Goal: Task Accomplishment & Management: Manage account settings

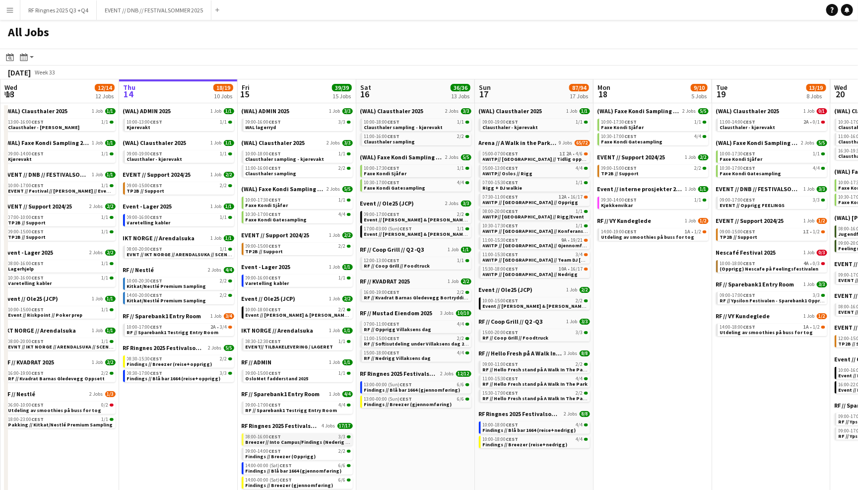
click at [299, 439] on span "Breezer // Into Campus/Findings (Nederig + Opprigg)" at bounding box center [309, 442] width 127 height 6
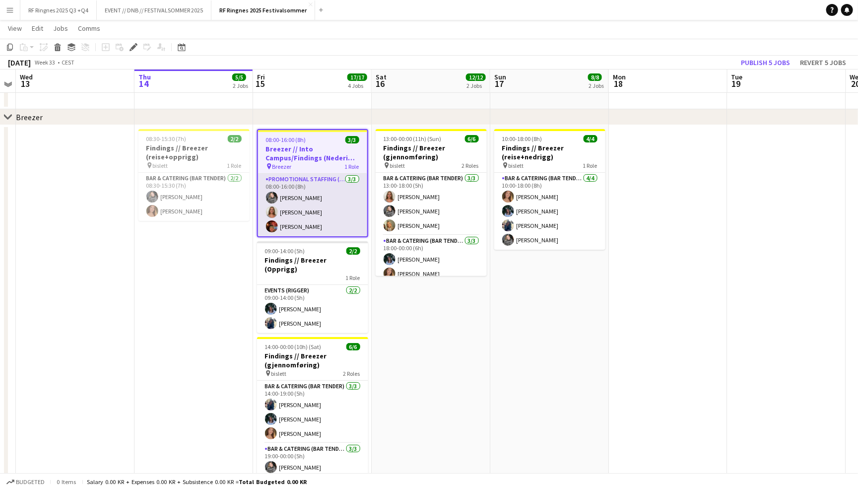
scroll to position [30, 0]
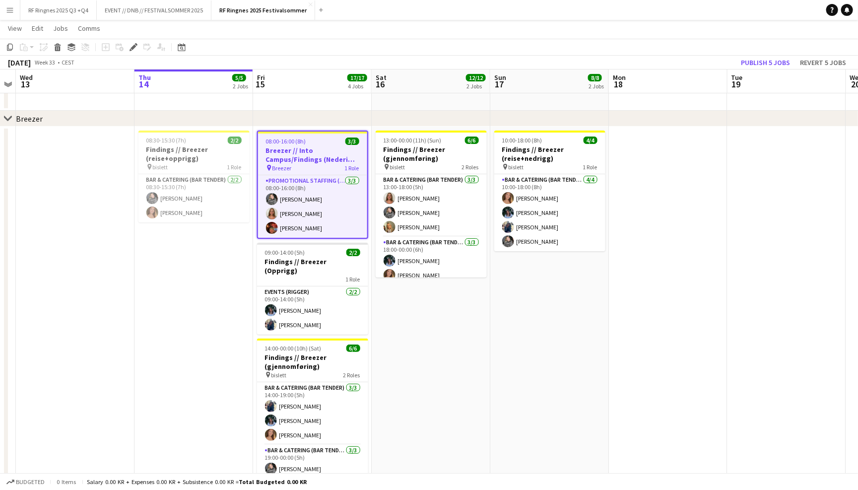
click at [419, 321] on app-date-cell "13:00-00:00 (11h) (Sun) 6/6 Findings // Breezer (gjennomføring) pin bislett 2 R…" at bounding box center [431, 315] width 119 height 378
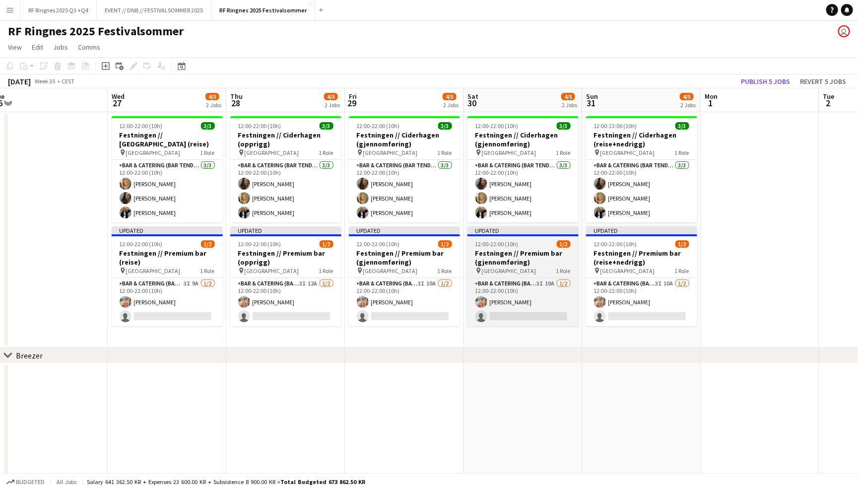
scroll to position [0, 244]
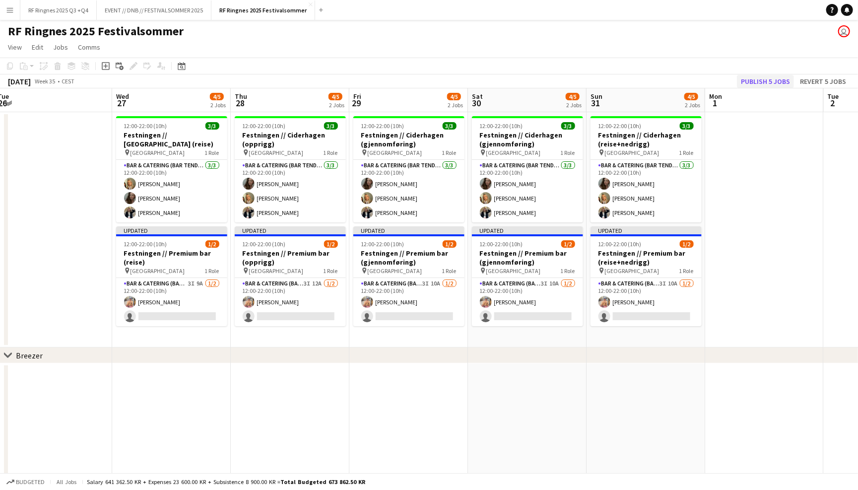
click at [776, 78] on button "Publish 5 jobs" at bounding box center [765, 81] width 57 height 13
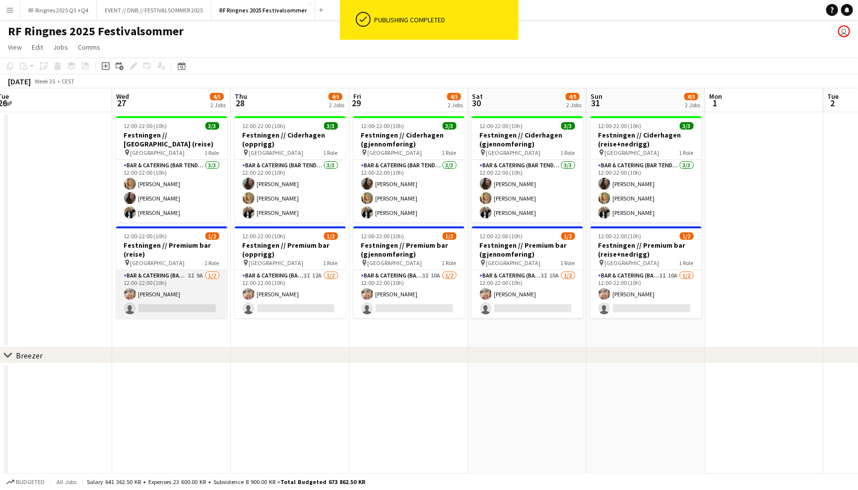
click at [174, 281] on app-card-role "Bar & Catering (Bar Tender) 3I 9A 1/2 12:00-22:00 (10h) Filip Øverli single-neu…" at bounding box center [171, 294] width 111 height 48
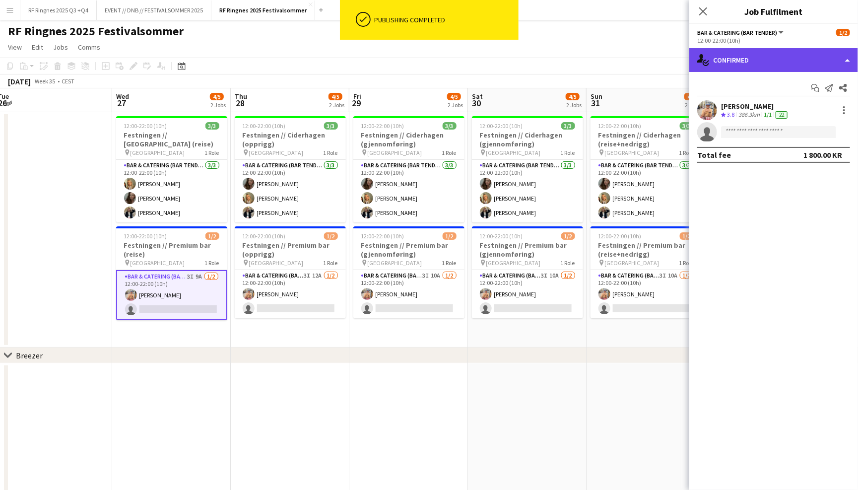
click at [772, 59] on div "single-neutral-actions-check-2 Confirmed" at bounding box center [773, 60] width 169 height 24
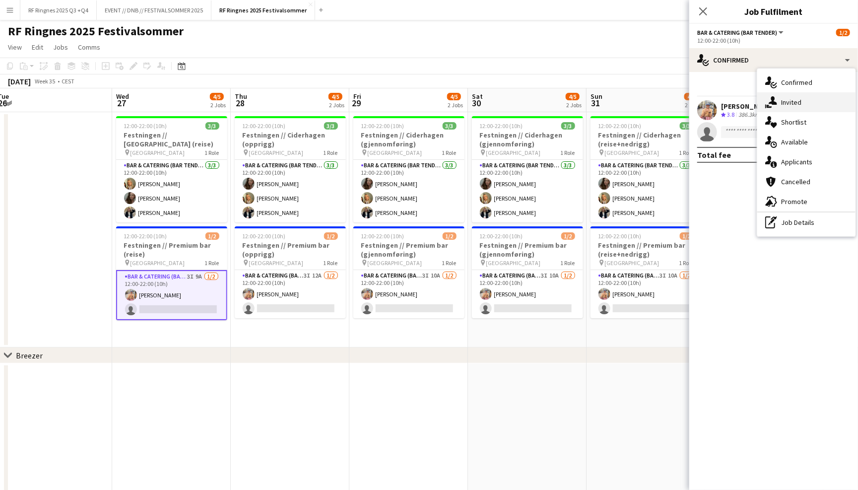
click at [799, 104] on div "single-neutral-actions-share-1 Invited" at bounding box center [806, 102] width 98 height 20
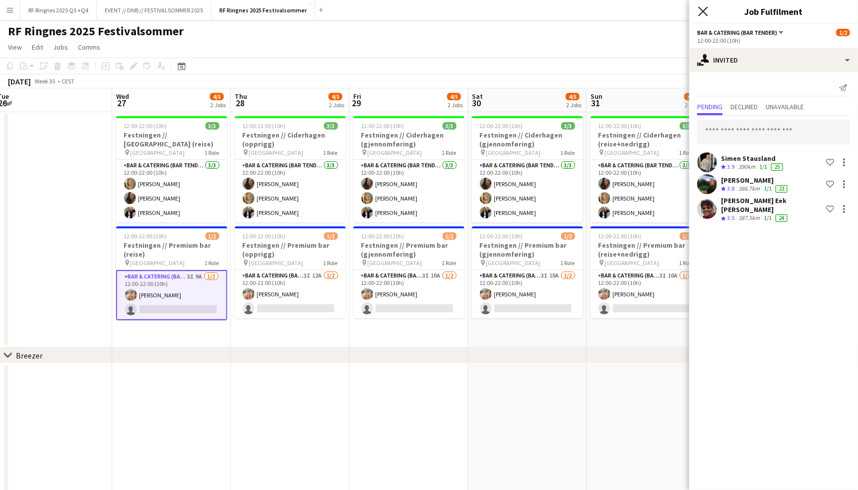
click at [701, 10] on icon at bounding box center [702, 10] width 9 height 9
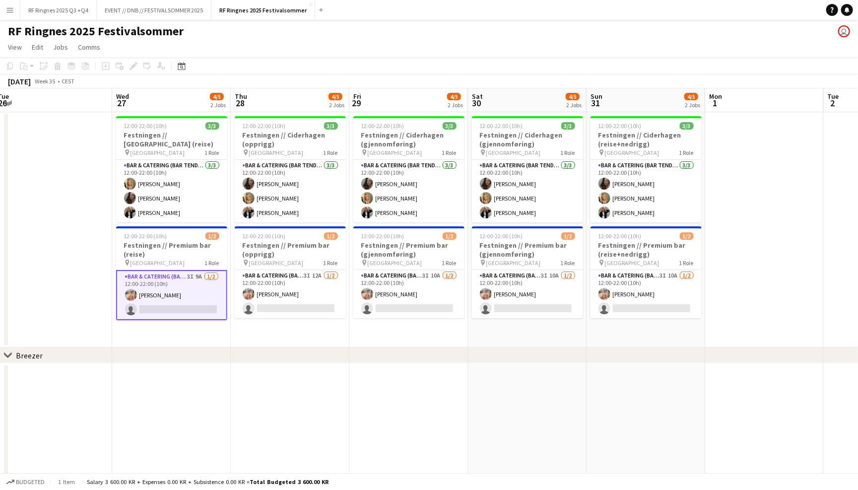
click at [677, 51] on app-page-menu "View Day view expanded Day view collapsed Month view Date picker Jump to today …" at bounding box center [429, 48] width 858 height 19
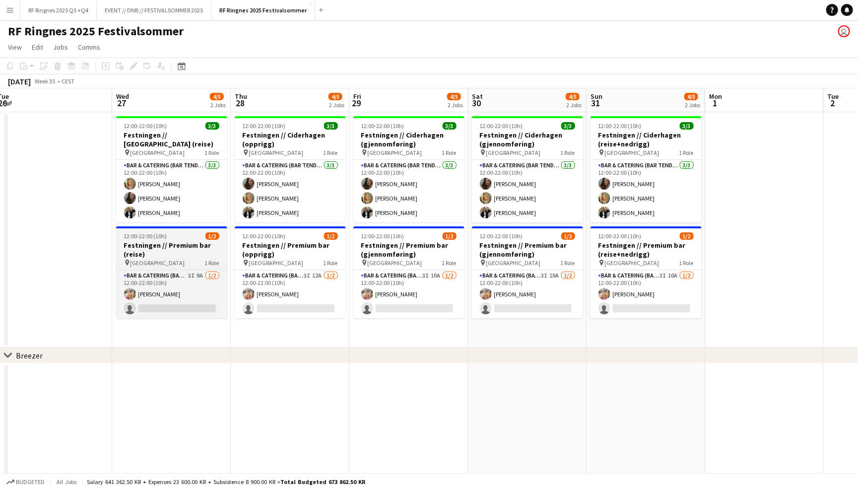
click at [180, 253] on h3 "Festningen // Premium bar (reise)" at bounding box center [171, 250] width 111 height 18
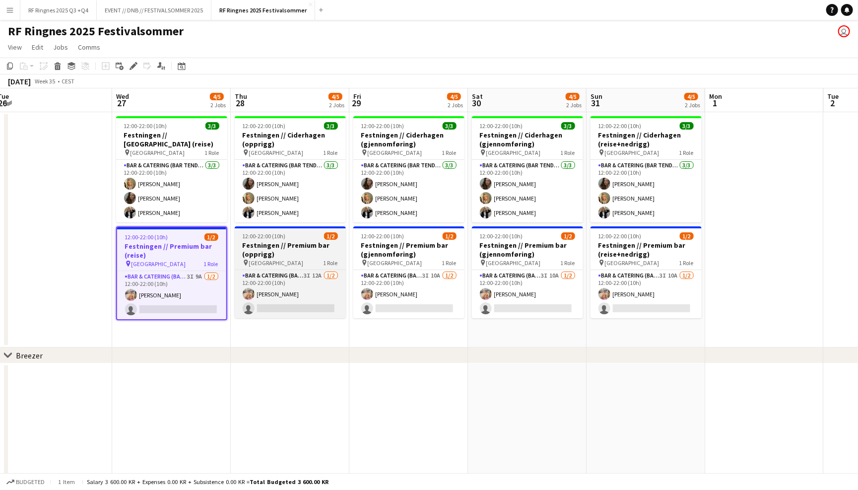
click at [276, 253] on h3 "Festningen // Premium bar (opprigg)" at bounding box center [290, 250] width 111 height 18
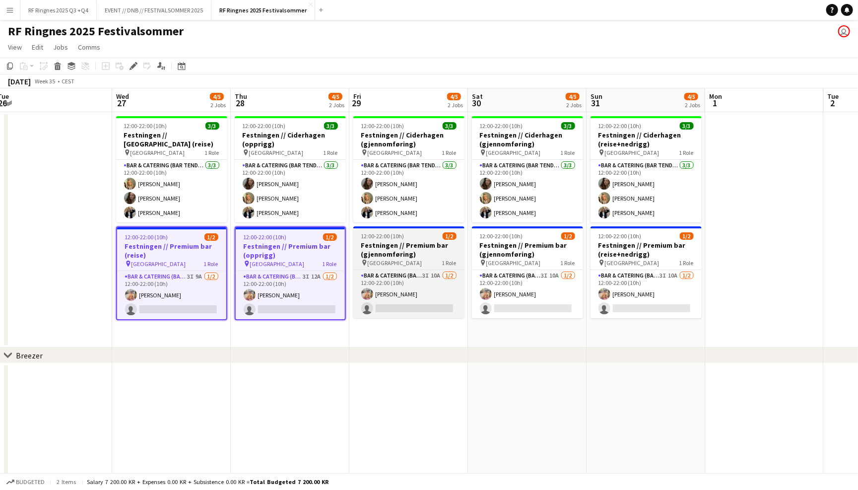
click at [403, 253] on h3 "Festningen // Premium bar (gjennomføring)" at bounding box center [408, 250] width 111 height 18
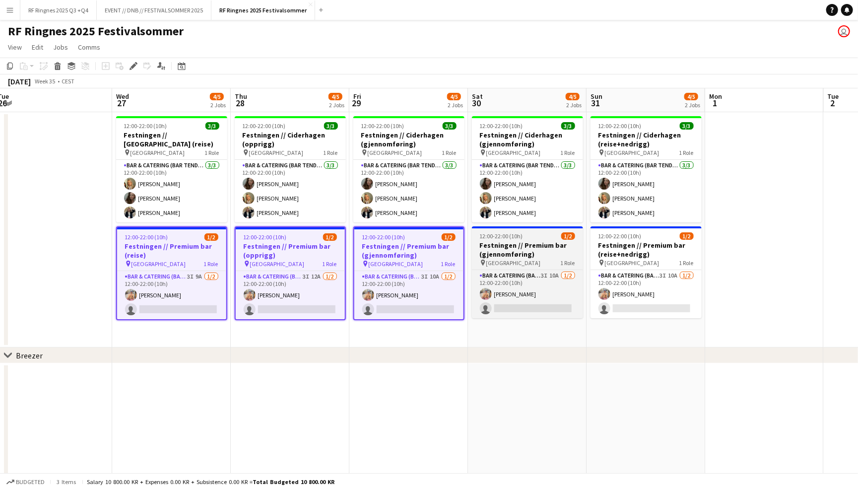
click at [502, 253] on h3 "Festningen // Premium bar (gjennomføring)" at bounding box center [527, 250] width 111 height 18
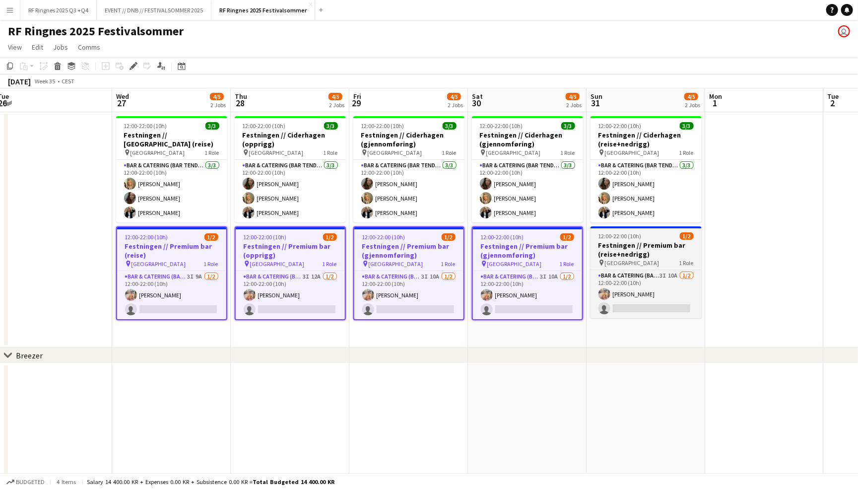
click at [630, 241] on h3 "Festningen // Premium bar (reise+nedrigg)" at bounding box center [645, 250] width 111 height 18
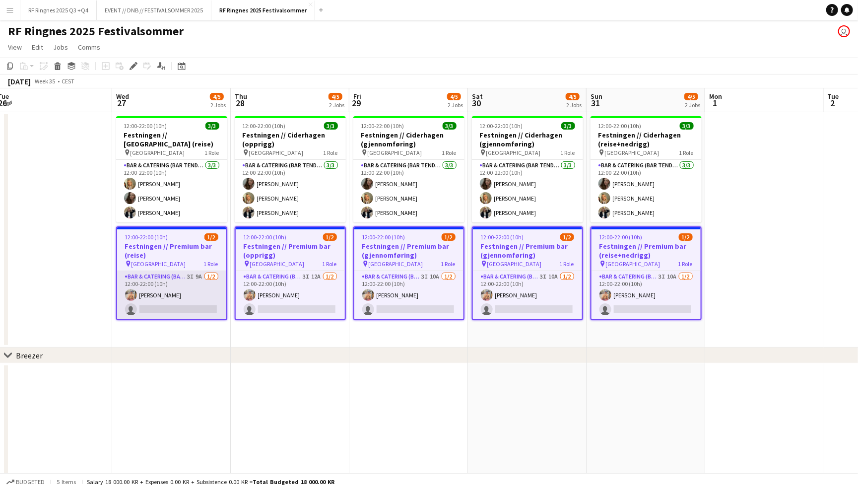
click at [176, 286] on app-card-role "Bar & Catering (Bar Tender) 3I 9A 1/2 12:00-22:00 (10h) Filip Øverli single-neu…" at bounding box center [171, 295] width 109 height 48
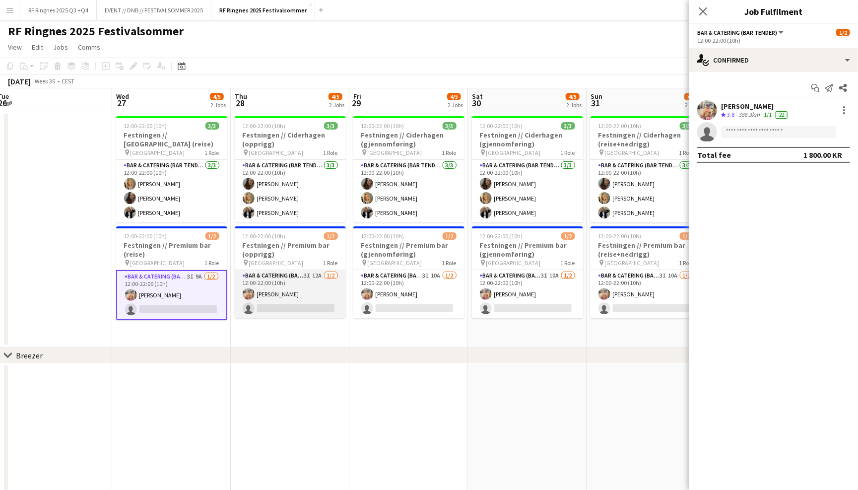
click at [286, 285] on app-card-role "Bar & Catering (Bar Tender) 3I 12A 1/2 12:00-22:00 (10h) Filip Øverli single-ne…" at bounding box center [290, 294] width 111 height 48
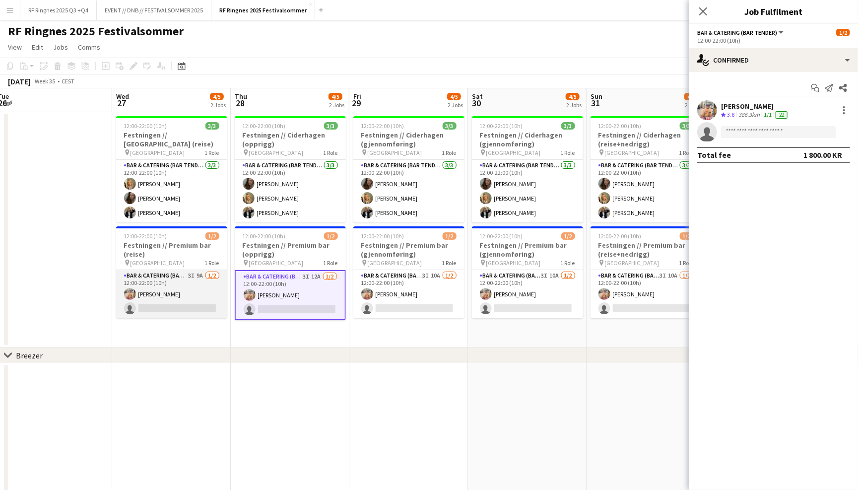
click at [193, 291] on app-card-role "Bar & Catering (Bar Tender) 3I 9A 1/2 12:00-22:00 (10h) Filip Øverli single-neu…" at bounding box center [171, 294] width 111 height 48
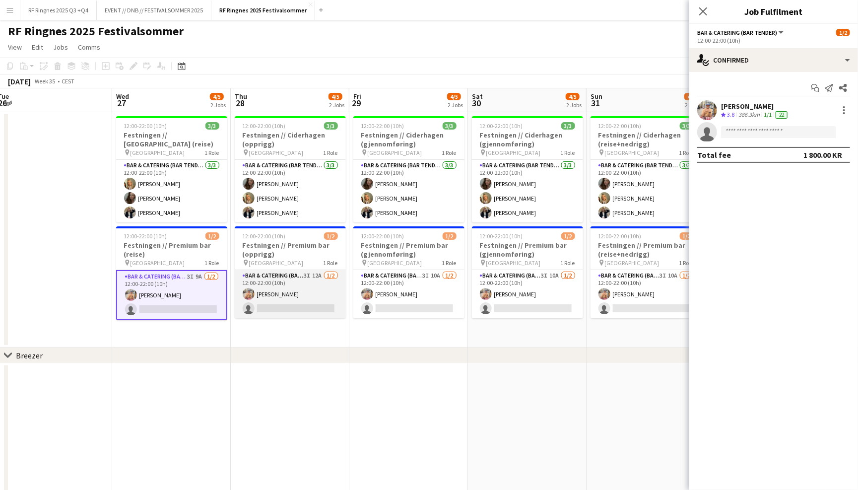
click at [280, 285] on app-card-role "Bar & Catering (Bar Tender) 3I 12A 1/2 12:00-22:00 (10h) Filip Øverli single-ne…" at bounding box center [290, 294] width 111 height 48
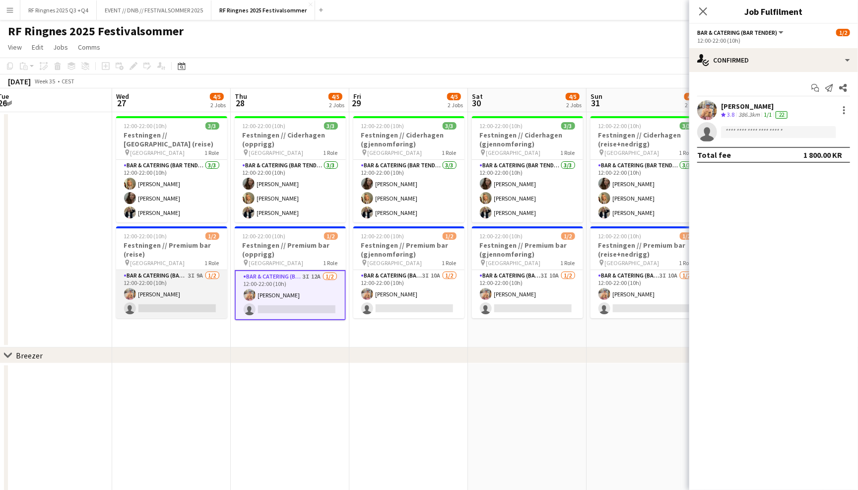
click at [163, 277] on app-card-role "Bar & Catering (Bar Tender) 3I 9A 1/2 12:00-22:00 (10h) Filip Øverli single-neu…" at bounding box center [171, 294] width 111 height 48
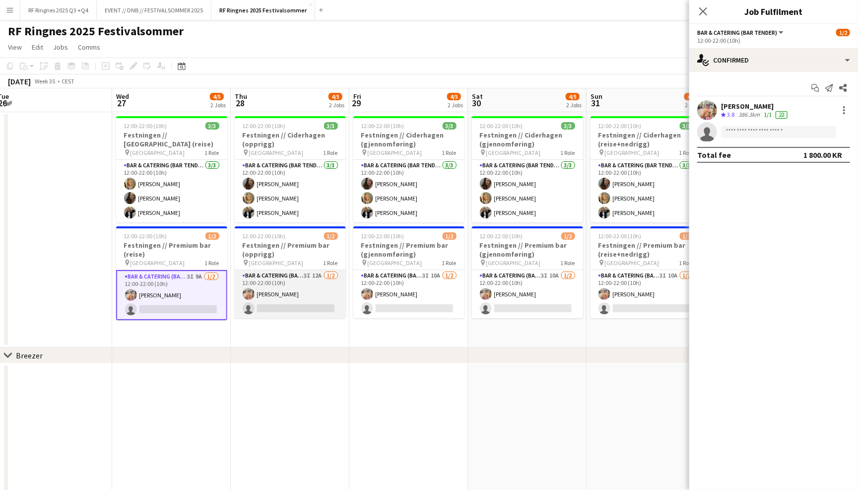
click at [296, 282] on app-card-role "Bar & Catering (Bar Tender) 3I 12A 1/2 12:00-22:00 (10h) Filip Øverli single-ne…" at bounding box center [290, 294] width 111 height 48
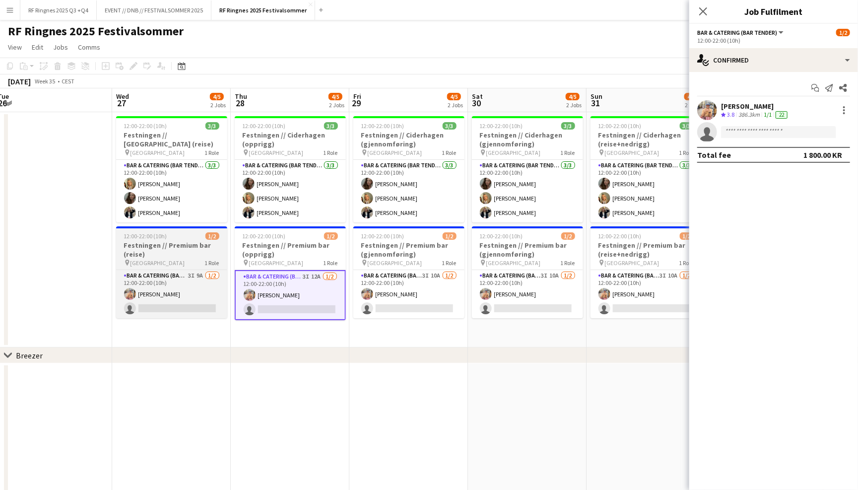
click at [193, 249] on h3 "Festningen // Premium bar (reise)" at bounding box center [171, 250] width 111 height 18
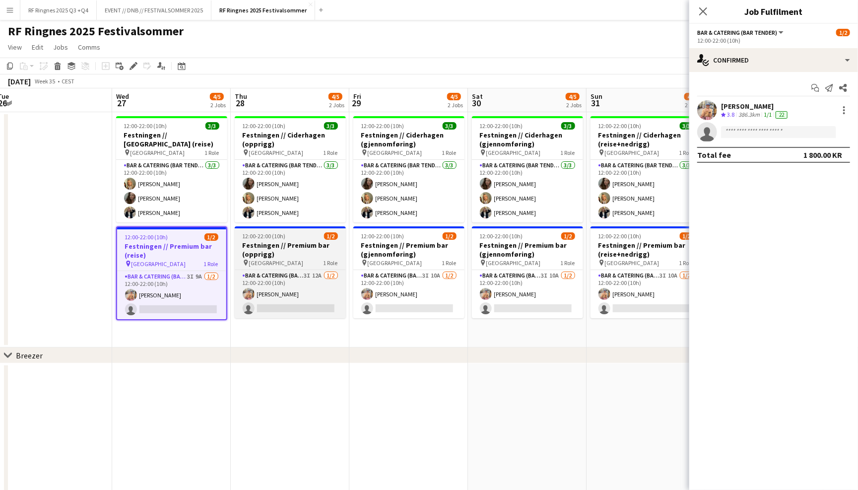
click at [275, 250] on h3 "Festningen // Premium bar (opprigg)" at bounding box center [290, 250] width 111 height 18
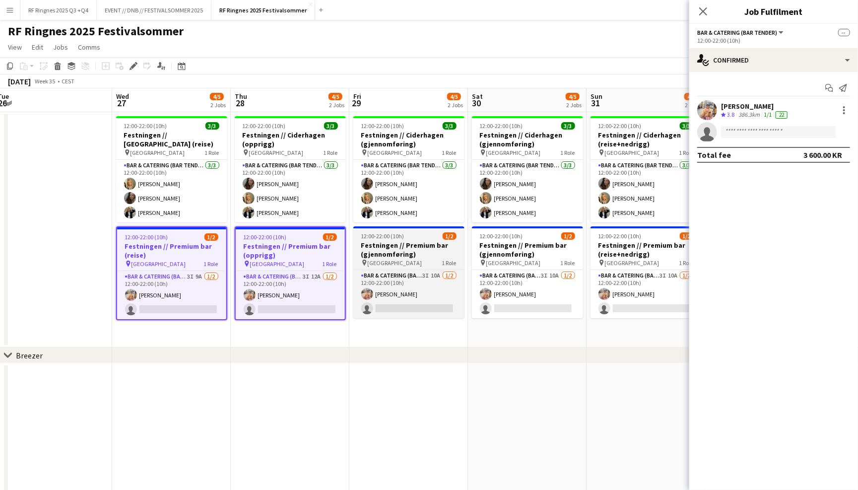
click at [369, 243] on h3 "Festningen // Premium bar (gjennomføring)" at bounding box center [408, 250] width 111 height 18
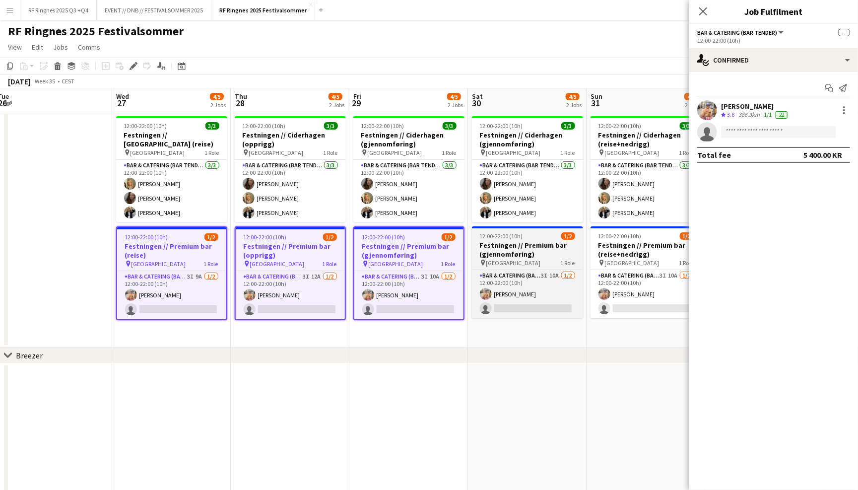
click at [570, 255] on h3 "Festningen // Premium bar (gjennomføring)" at bounding box center [527, 250] width 111 height 18
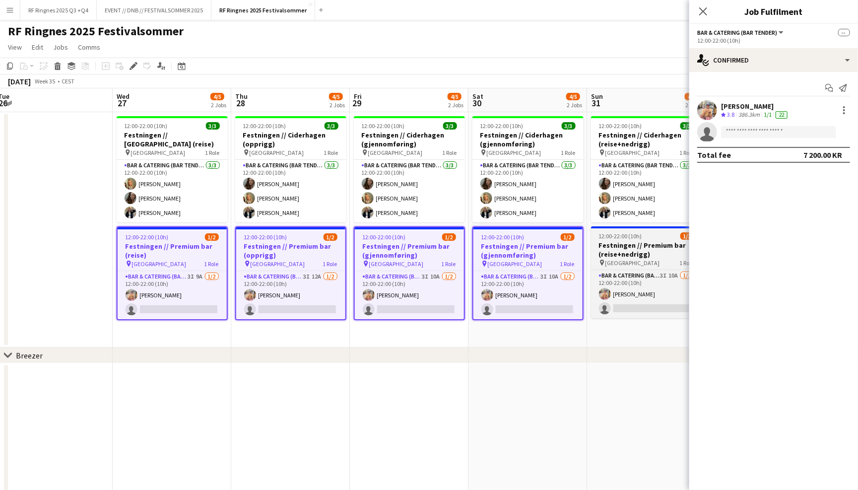
click at [613, 259] on span "Trondheim" at bounding box center [632, 262] width 55 height 7
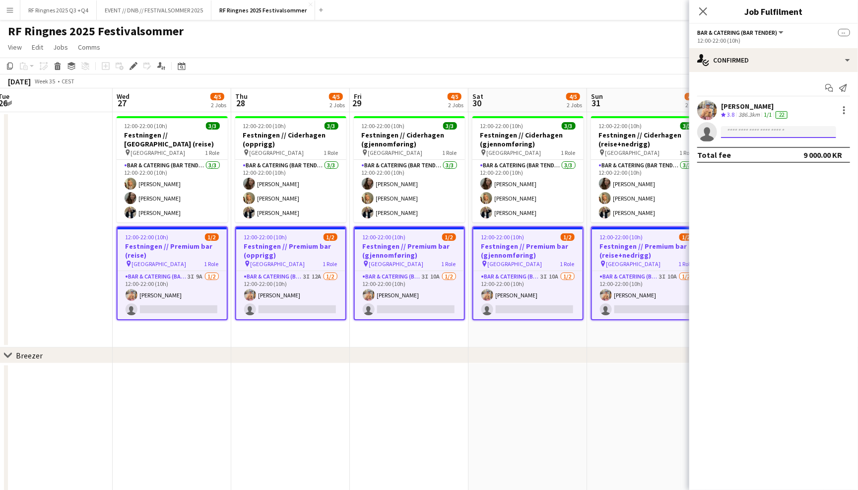
click at [739, 134] on input at bounding box center [778, 132] width 115 height 12
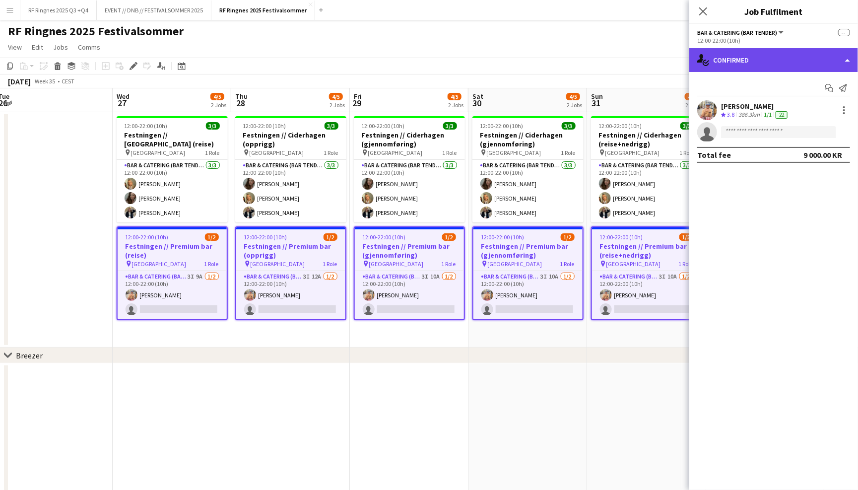
click at [761, 54] on div "single-neutral-actions-check-2 Confirmed" at bounding box center [773, 60] width 169 height 24
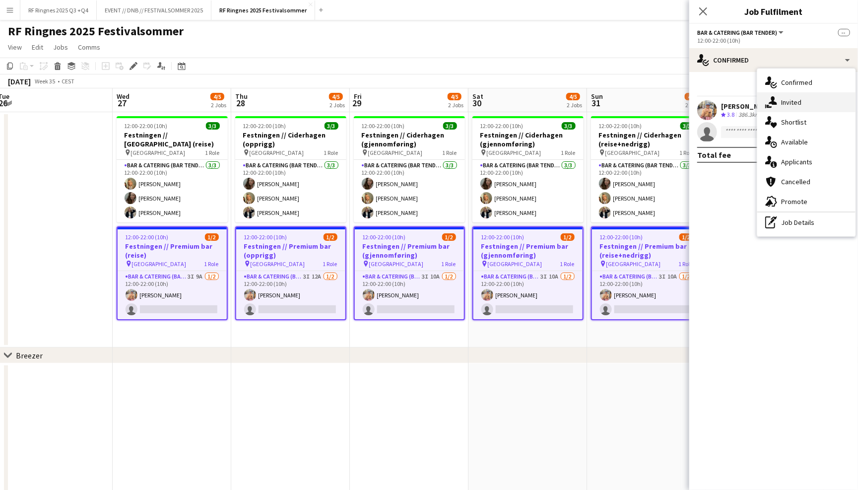
click at [776, 105] on icon "single-neutral-actions-share-1" at bounding box center [771, 102] width 12 height 12
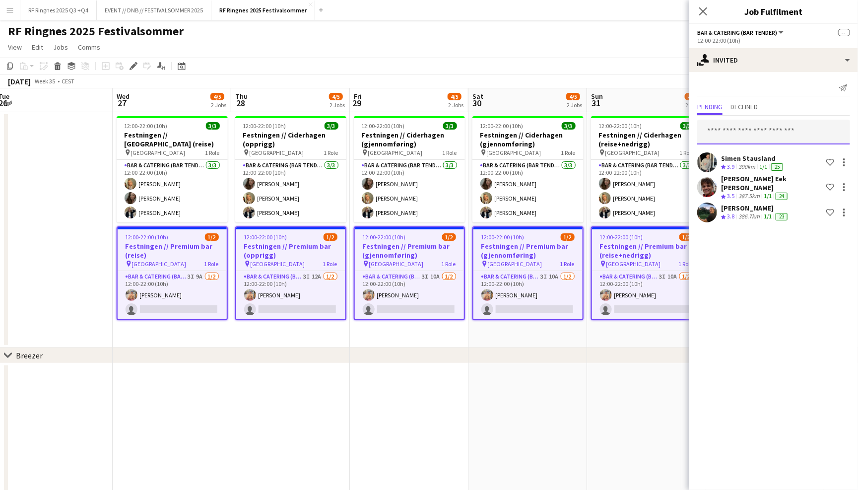
click at [742, 125] on input "text" at bounding box center [773, 132] width 153 height 25
type input "*"
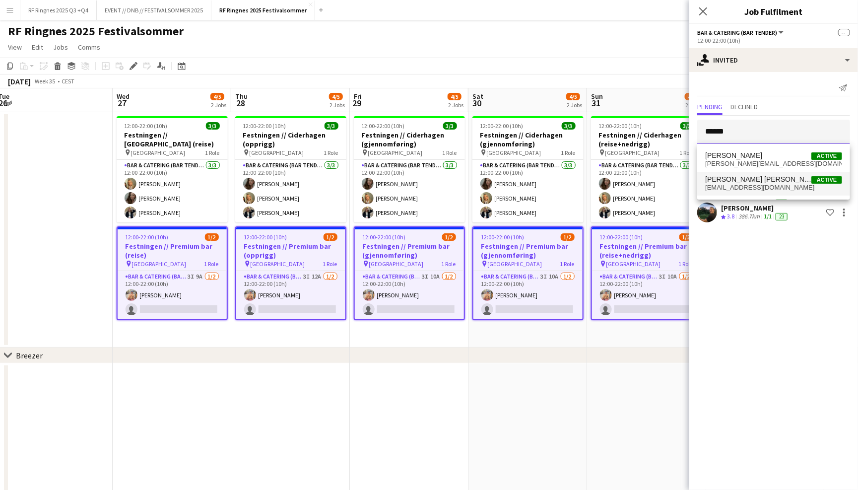
type input "*****"
click at [749, 174] on mat-option "Bastian Solem Active bastia1508@gmail.com" at bounding box center [773, 184] width 153 height 24
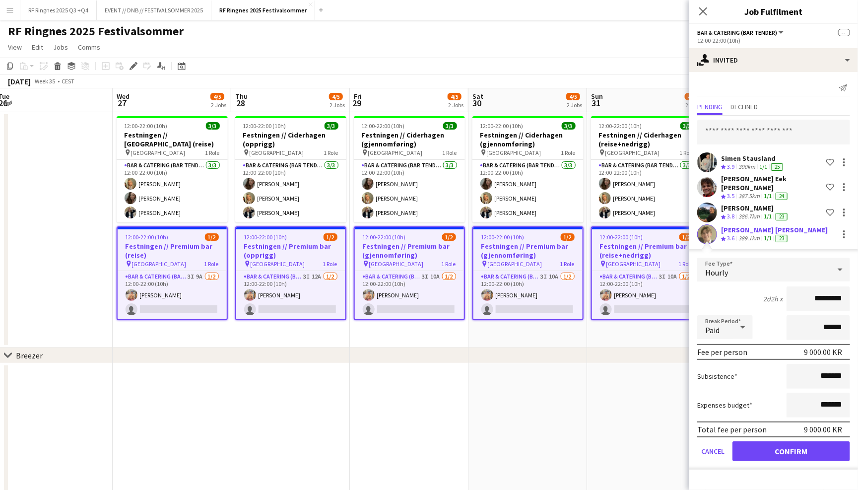
click at [761, 442] on button "Confirm" at bounding box center [791, 451] width 118 height 20
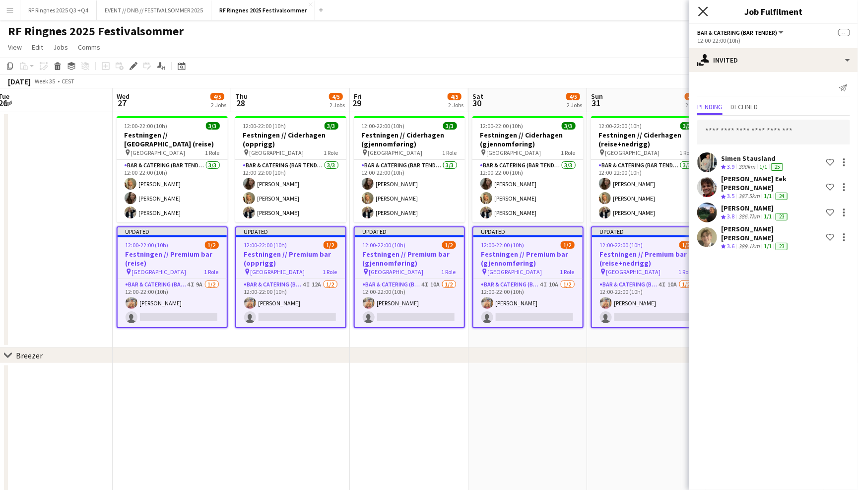
click at [703, 12] on icon "Close pop-in" at bounding box center [702, 10] width 9 height 9
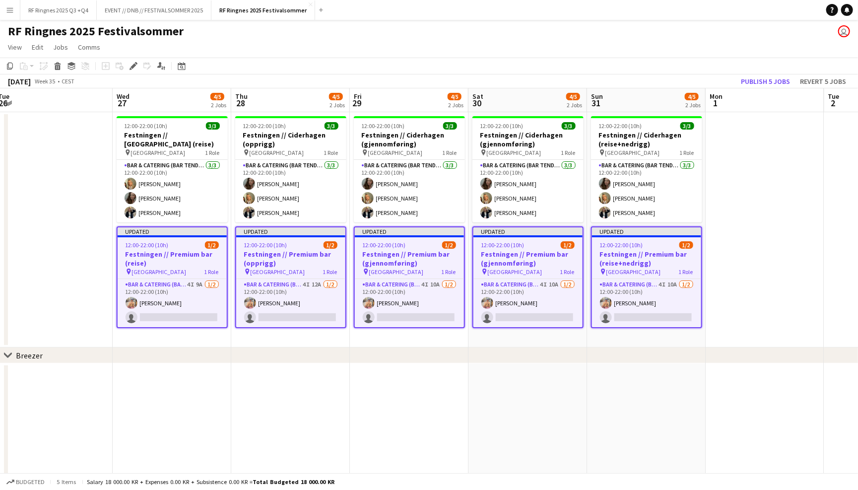
click at [696, 34] on div "RF Ringnes 2025 Festivalsommer user" at bounding box center [429, 29] width 858 height 19
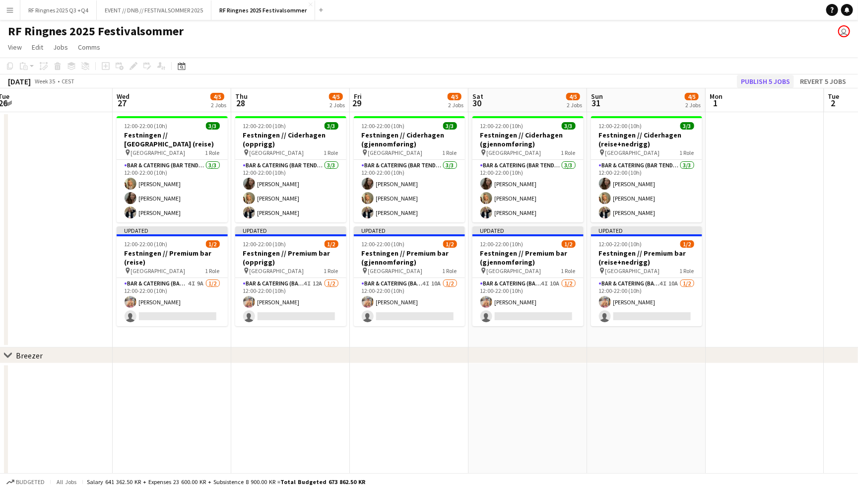
click at [758, 77] on button "Publish 5 jobs" at bounding box center [765, 81] width 57 height 13
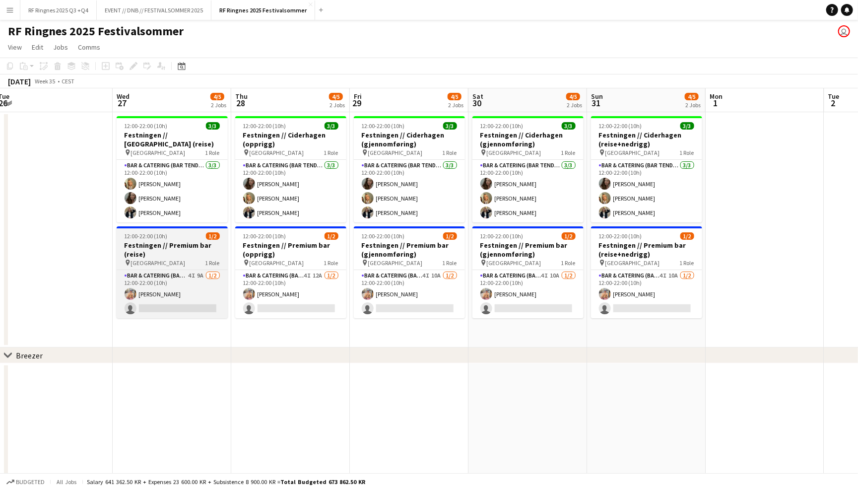
click at [170, 255] on h3 "Festningen // Premium bar (reise)" at bounding box center [172, 250] width 111 height 18
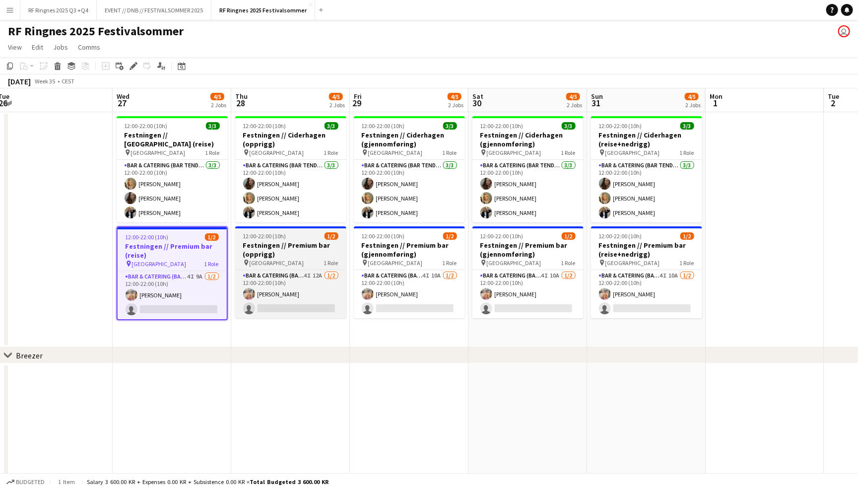
click at [297, 253] on h3 "Festningen // Premium bar (opprigg)" at bounding box center [290, 250] width 111 height 18
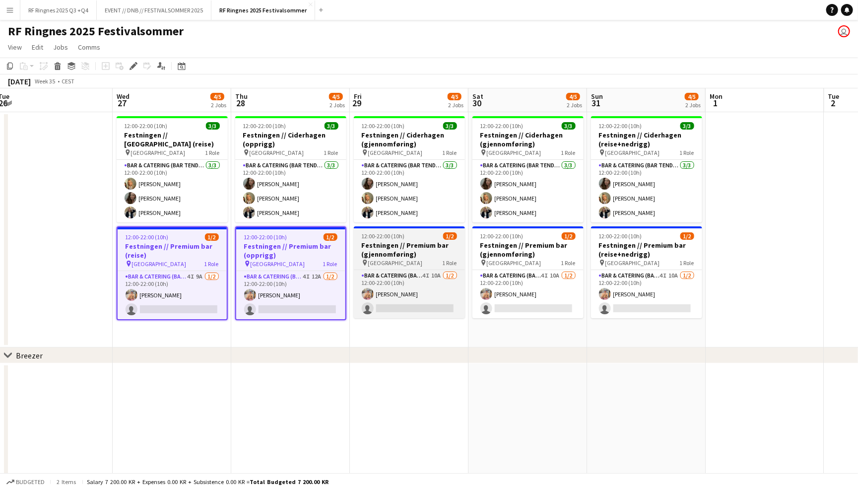
click at [419, 246] on h3 "Festningen // Premium bar (gjennomføring)" at bounding box center [409, 250] width 111 height 18
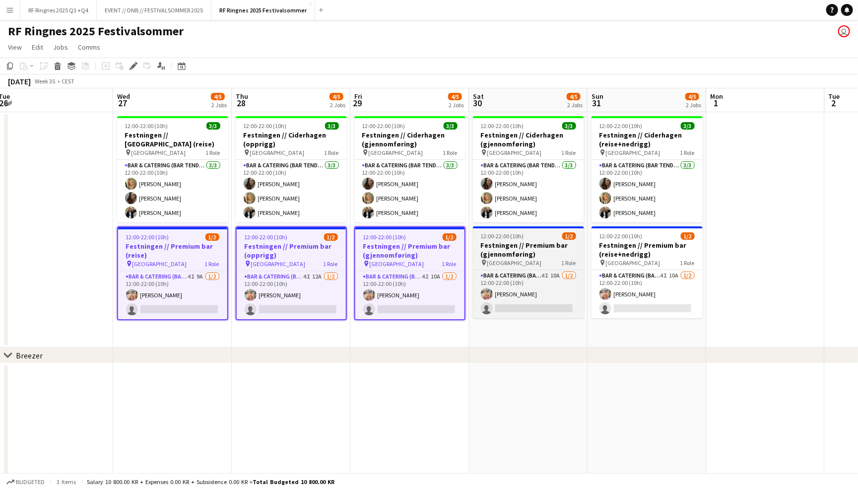
click at [535, 249] on h3 "Festningen // Premium bar (gjennomføring)" at bounding box center [528, 250] width 111 height 18
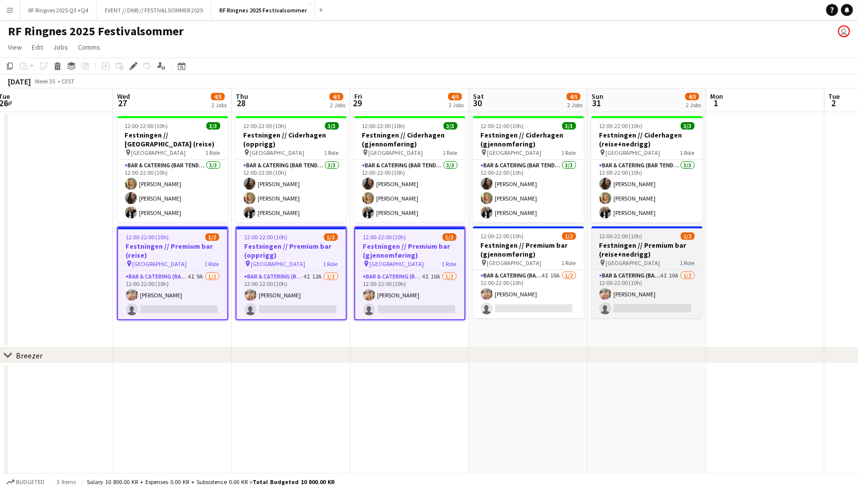
scroll to position [0, 242]
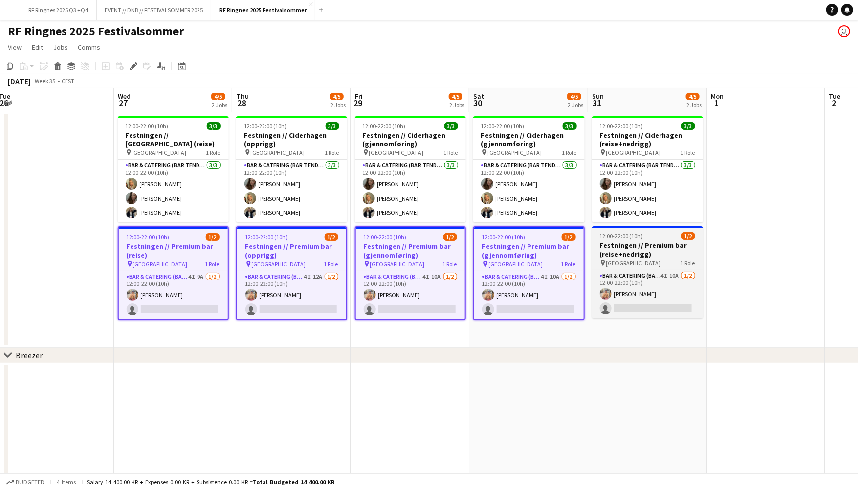
click at [642, 249] on h3 "Festningen // Premium bar (reise+nedrigg)" at bounding box center [647, 250] width 111 height 18
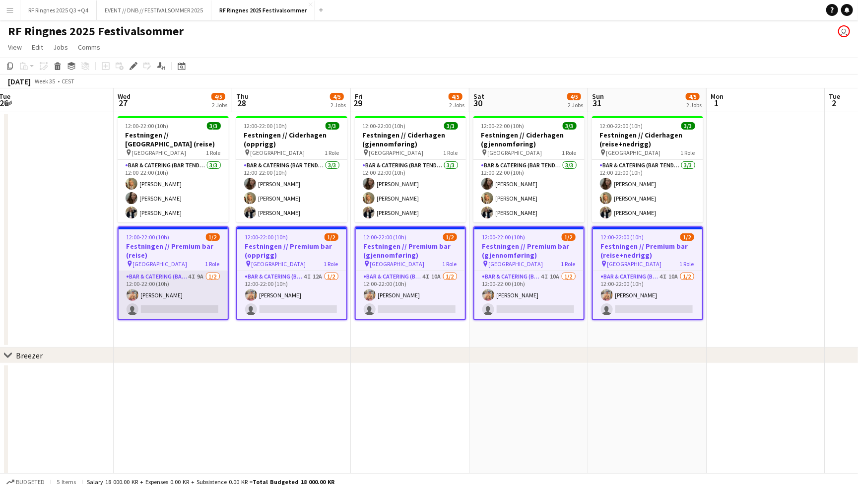
click at [176, 290] on app-card-role "Bar & Catering (Bar Tender) 4I 9A 1/2 12:00-22:00 (10h) Filip Øverli single-neu…" at bounding box center [173, 295] width 109 height 48
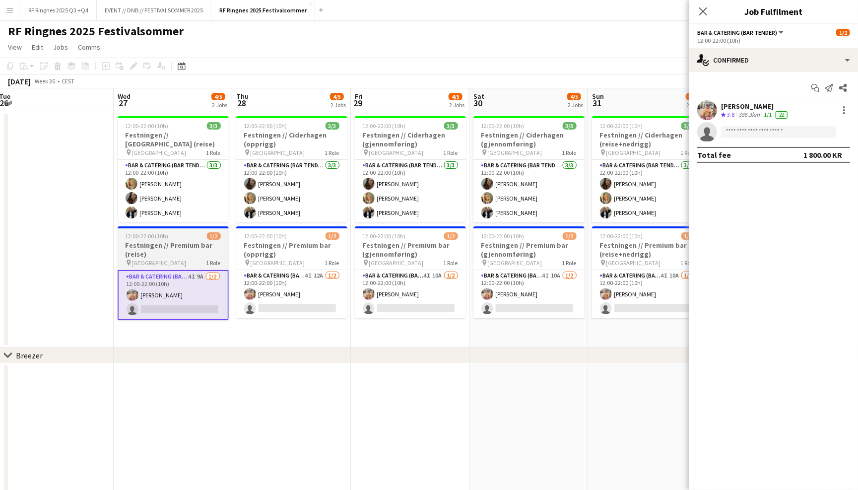
click at [200, 249] on h3 "Festningen // Premium bar (reise)" at bounding box center [173, 250] width 111 height 18
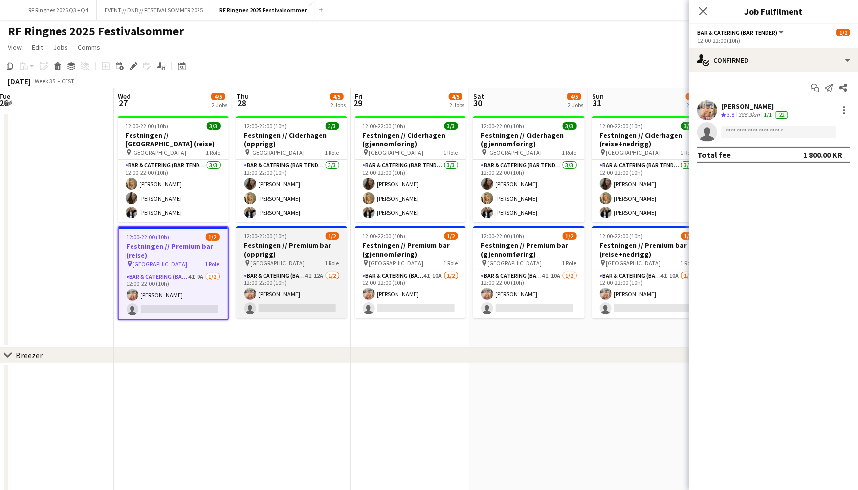
click at [286, 243] on h3 "Festningen // Premium bar (opprigg)" at bounding box center [291, 250] width 111 height 18
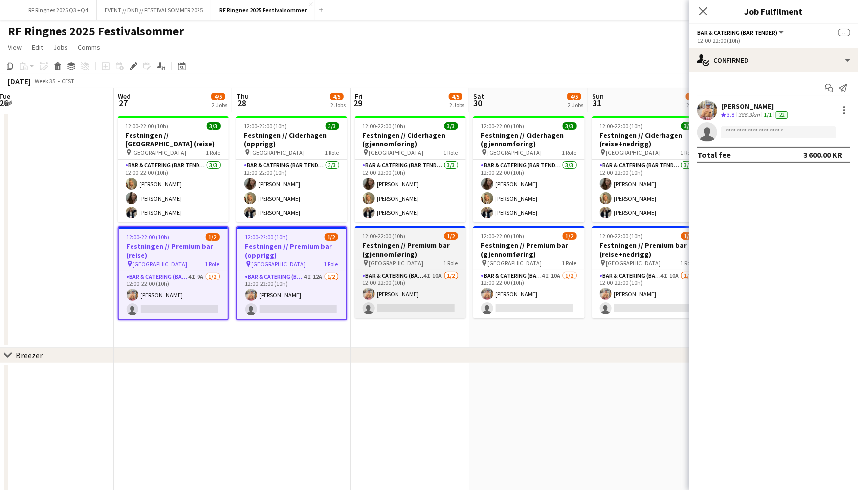
click at [404, 243] on h3 "Festningen // Premium bar (gjennomføring)" at bounding box center [410, 250] width 111 height 18
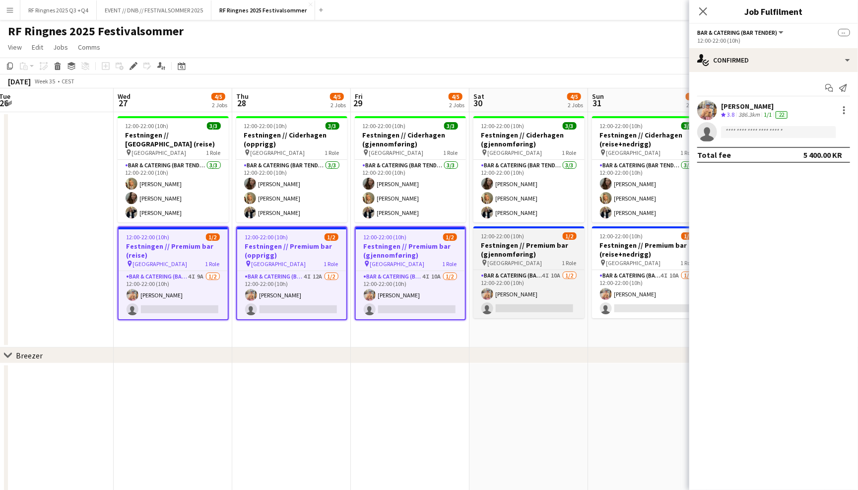
click at [513, 243] on h3 "Festningen // Premium bar (gjennomføring)" at bounding box center [528, 250] width 111 height 18
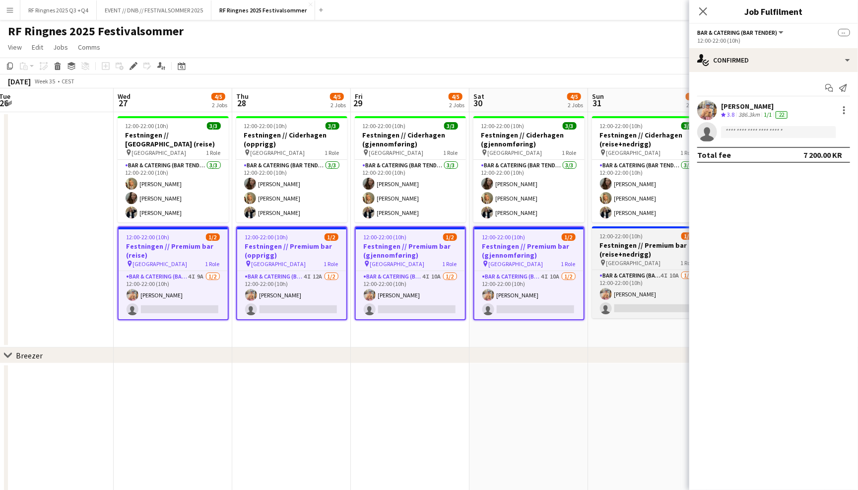
click at [634, 247] on h3 "Festningen // Premium bar (reise+nedrigg)" at bounding box center [647, 250] width 111 height 18
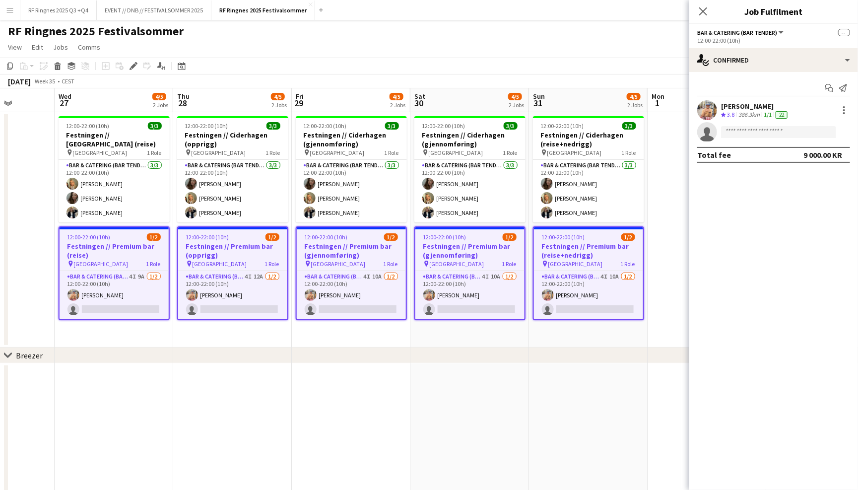
scroll to position [0, 306]
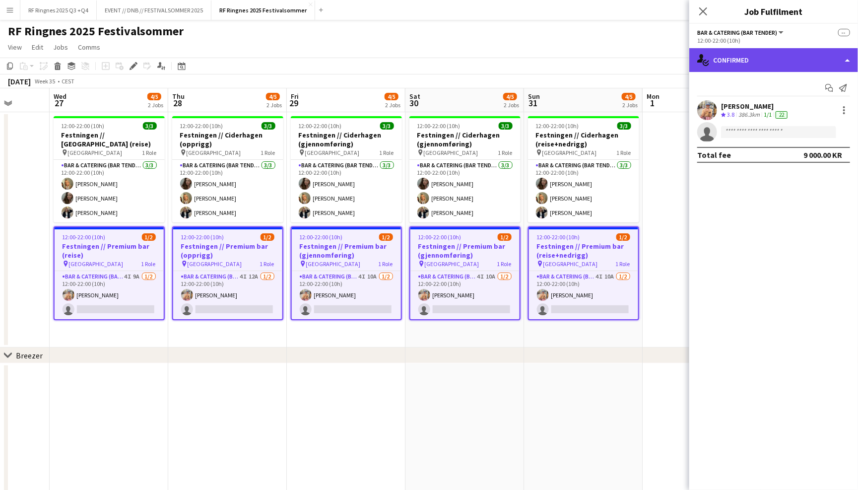
click at [751, 59] on div "single-neutral-actions-check-2 Confirmed" at bounding box center [773, 60] width 169 height 24
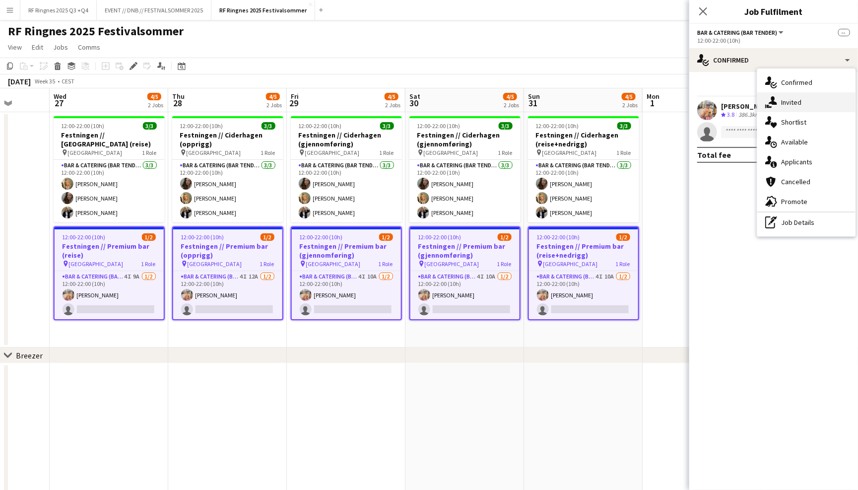
click at [784, 97] on div "single-neutral-actions-share-1 Invited" at bounding box center [806, 102] width 98 height 20
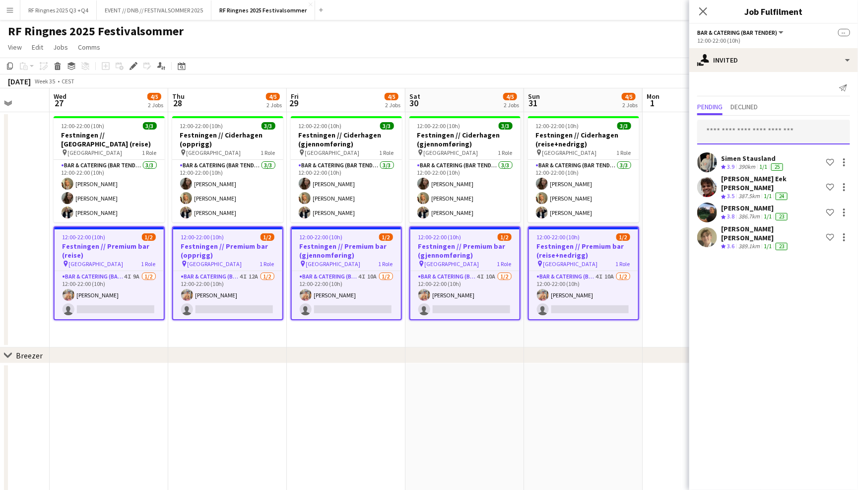
click at [755, 131] on input "text" at bounding box center [773, 132] width 153 height 25
type input "*"
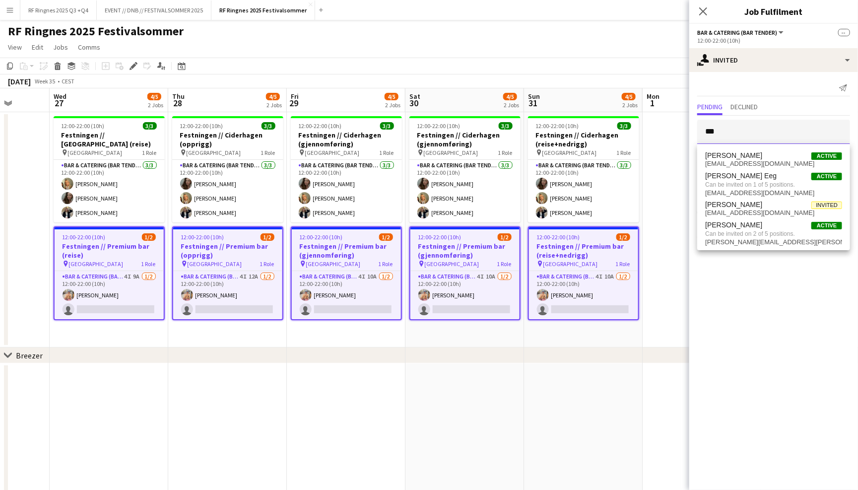
type input "***"
click at [723, 15] on h3 "Job Fulfilment" at bounding box center [773, 11] width 169 height 13
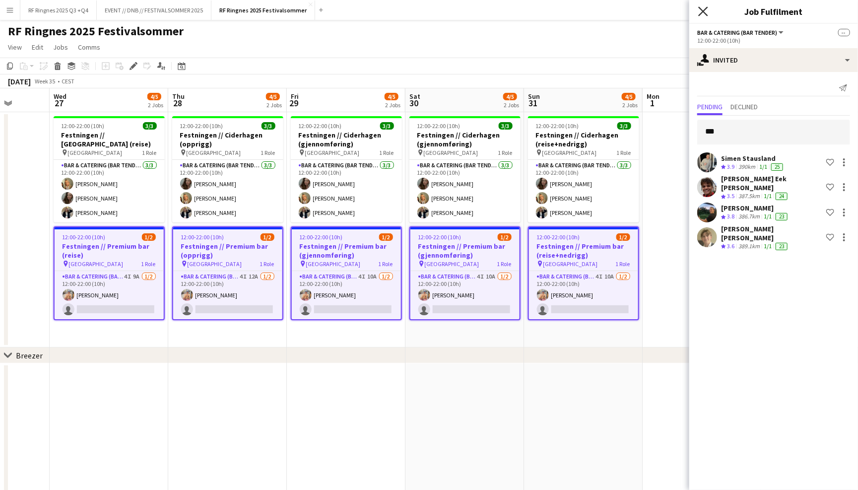
click at [699, 7] on icon at bounding box center [702, 10] width 9 height 9
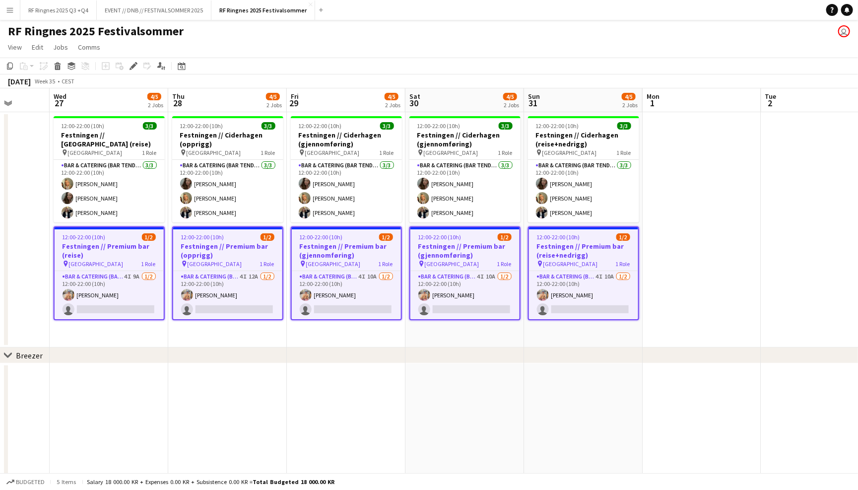
click at [720, 28] on div "RF Ringnes 2025 Festivalsommer user" at bounding box center [429, 29] width 858 height 19
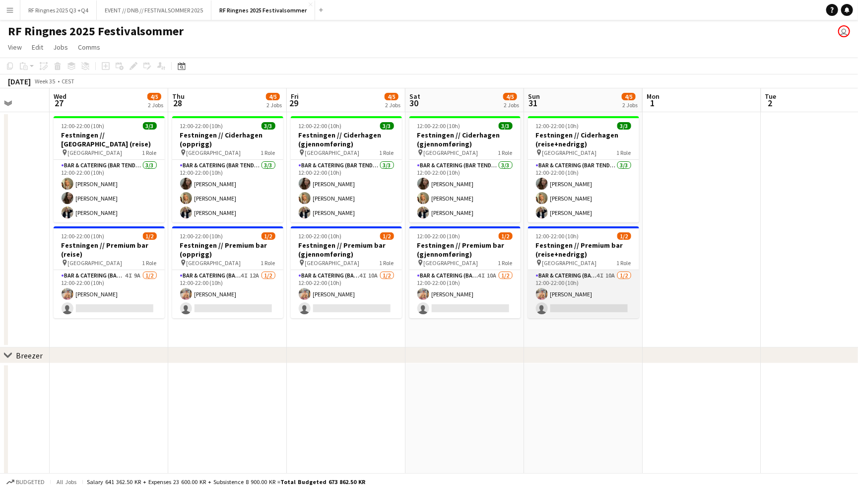
click at [585, 286] on app-card-role "Bar & Catering (Bar Tender) 4I 10A 1/2 12:00-22:00 (10h) Filip Øverli single-ne…" at bounding box center [583, 294] width 111 height 48
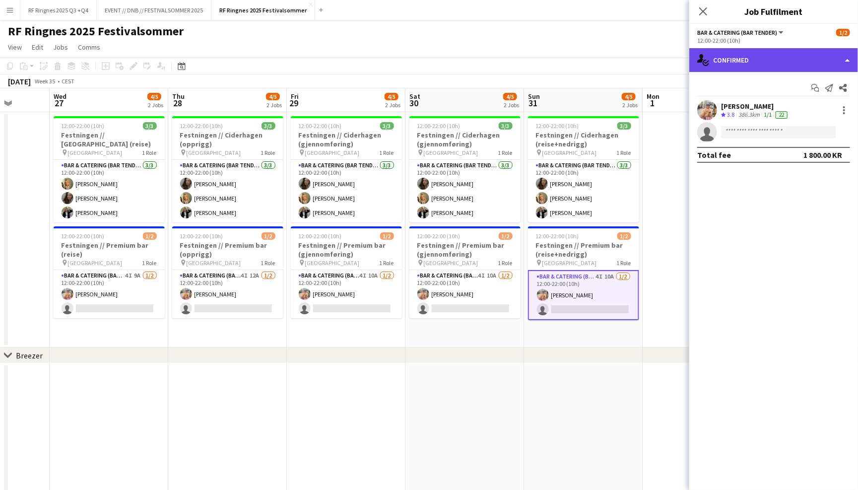
click at [813, 56] on div "single-neutral-actions-check-2 Confirmed" at bounding box center [773, 60] width 169 height 24
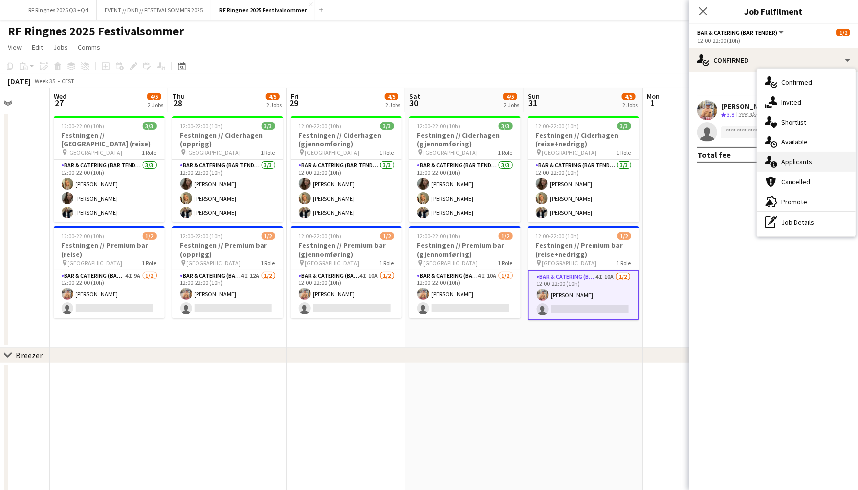
click at [814, 153] on div "single-neutral-actions-information Applicants" at bounding box center [806, 162] width 98 height 20
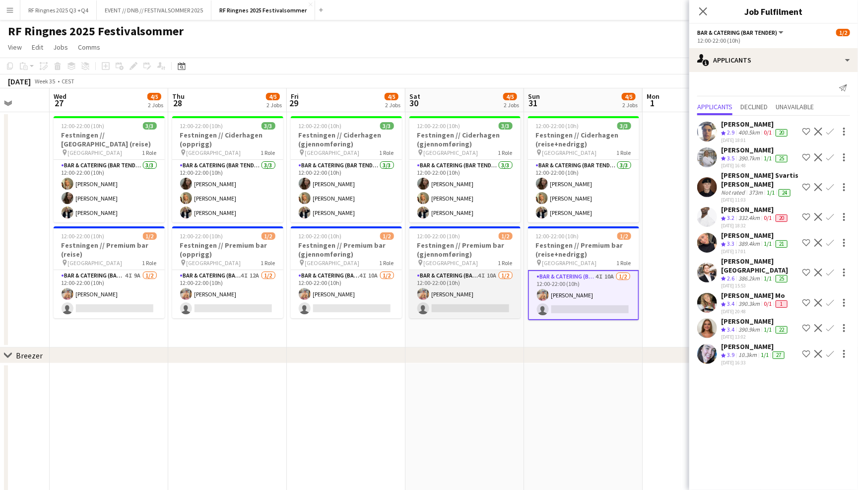
click at [481, 287] on app-card-role "Bar & Catering (Bar Tender) 4I 10A 1/2 12:00-22:00 (10h) Filip Øverli single-ne…" at bounding box center [464, 294] width 111 height 48
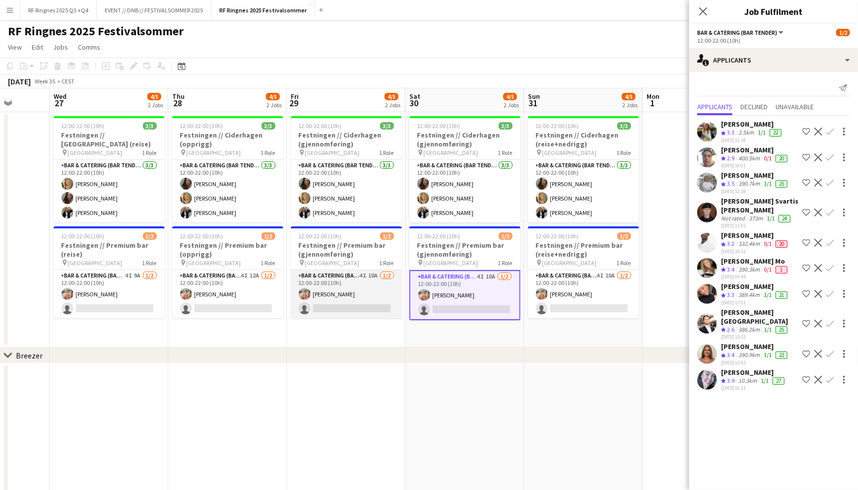
click at [368, 285] on app-card-role "Bar & Catering (Bar Tender) 4I 10A 1/2 12:00-22:00 (10h) Filip Øverli single-ne…" at bounding box center [346, 294] width 111 height 48
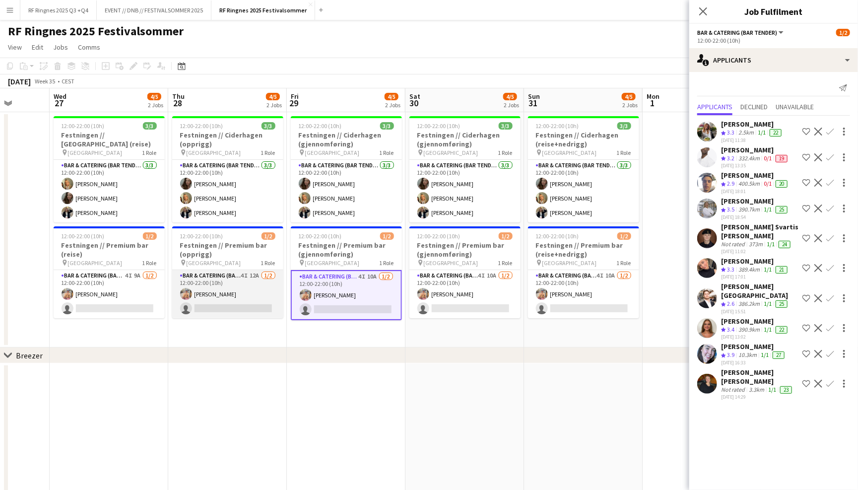
click at [226, 285] on app-card-role "Bar & Catering (Bar Tender) 4I 12A 1/2 12:00-22:00 (10h) Filip Øverli single-ne…" at bounding box center [227, 294] width 111 height 48
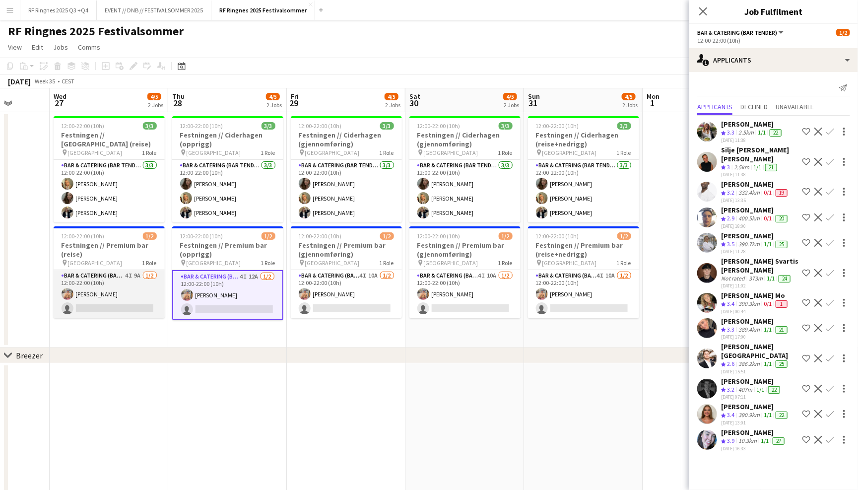
click at [129, 282] on app-card-role "Bar & Catering (Bar Tender) 4I 9A 1/2 12:00-22:00 (10h) Filip Øverli single-neu…" at bounding box center [109, 294] width 111 height 48
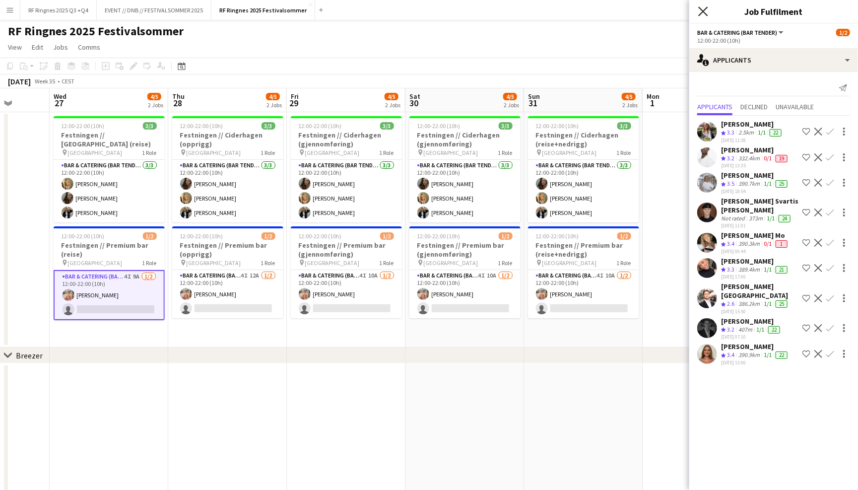
click at [702, 11] on icon at bounding box center [702, 10] width 9 height 9
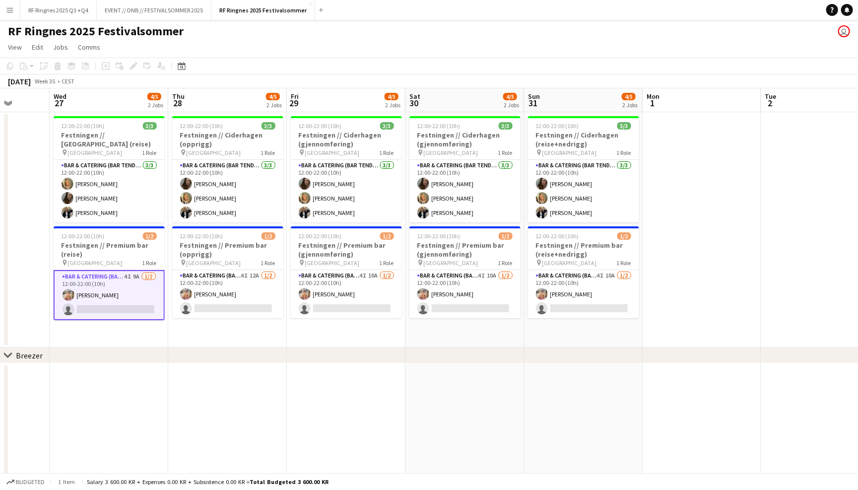
click at [659, 24] on div "RF Ringnes 2025 Festivalsommer user" at bounding box center [429, 29] width 858 height 19
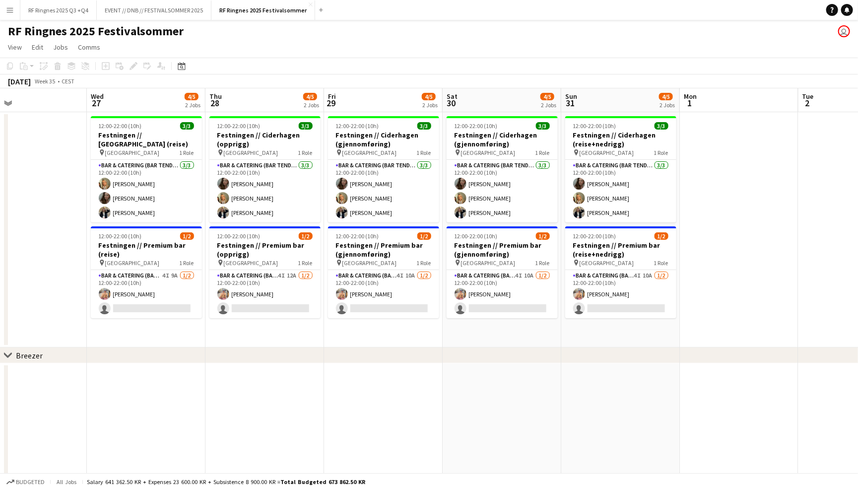
scroll to position [0, 269]
click at [179, 295] on app-card-role "Bar & Catering (Bar Tender) 4I 9A 1/2 12:00-22:00 (10h) Filip Øverli single-neu…" at bounding box center [145, 294] width 111 height 48
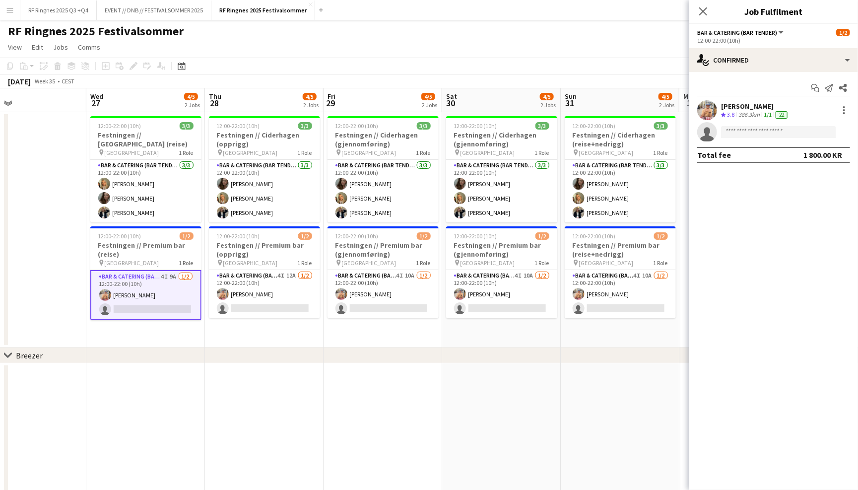
click at [777, 74] on div "Start chat Send notification Share Filip Øverli Crew rating 3.8 386.3km 1/1 22 …" at bounding box center [773, 121] width 169 height 99
click at [777, 66] on div "single-neutral-actions-check-2 Confirmed" at bounding box center [773, 60] width 169 height 24
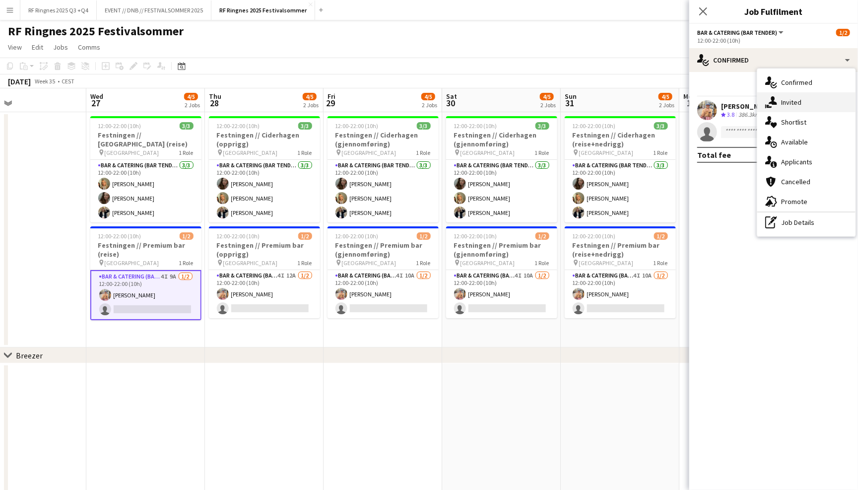
click at [802, 111] on div "single-neutral-actions-share-1 Invited" at bounding box center [806, 102] width 98 height 20
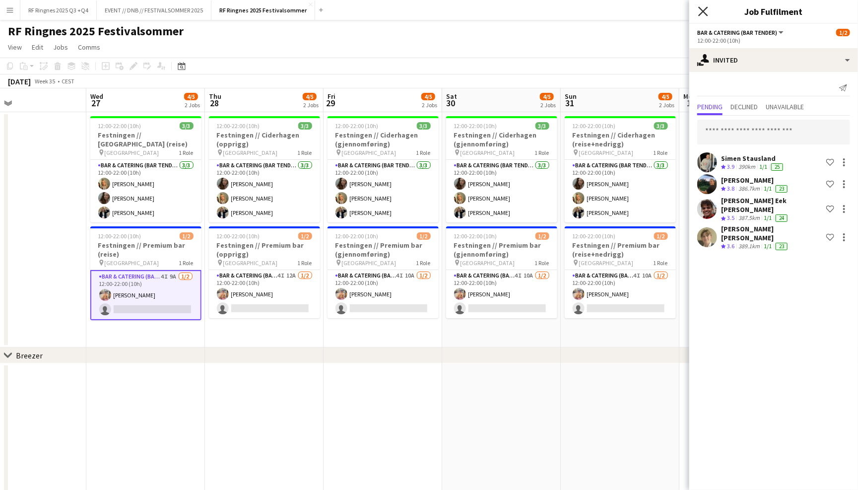
click at [700, 14] on icon at bounding box center [702, 10] width 9 height 9
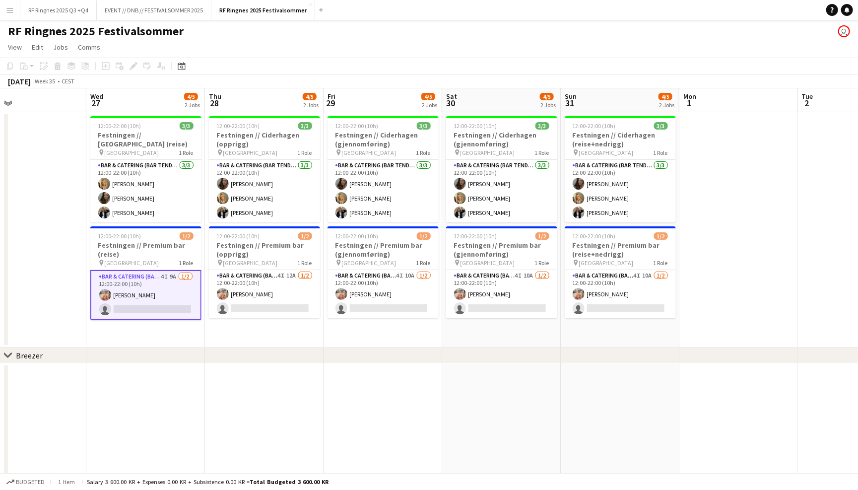
click at [660, 25] on div "RF Ringnes 2025 Festivalsommer user" at bounding box center [429, 29] width 858 height 19
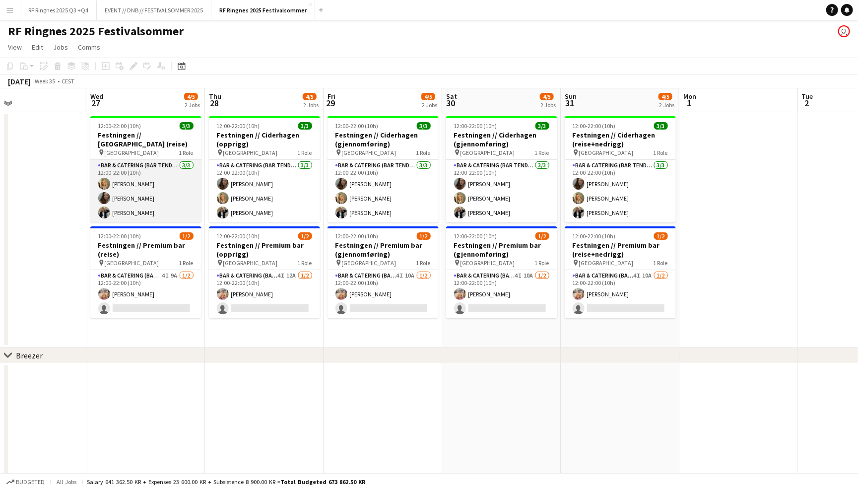
click at [152, 193] on app-card-role "Bar & Catering (Bar Tender) 3/3 12:00-22:00 (10h) Tuva Berglihn Lund Sandra Haa…" at bounding box center [145, 191] width 111 height 63
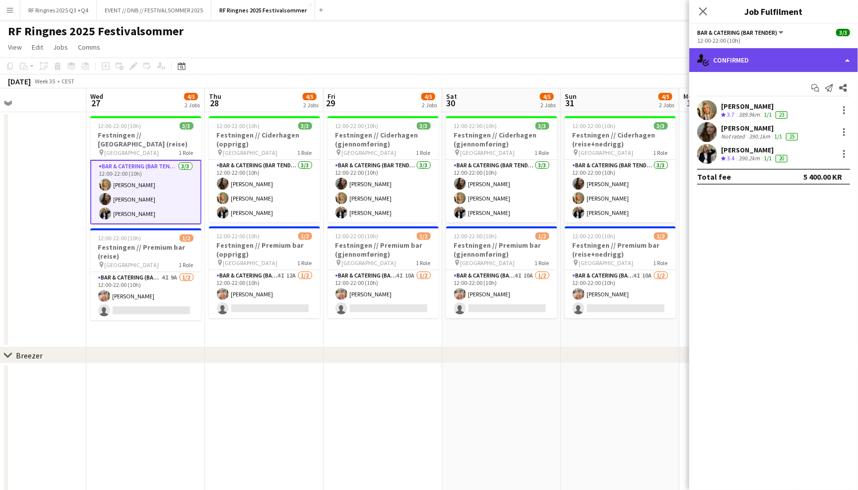
click at [758, 64] on div "single-neutral-actions-check-2 Confirmed" at bounding box center [773, 60] width 169 height 24
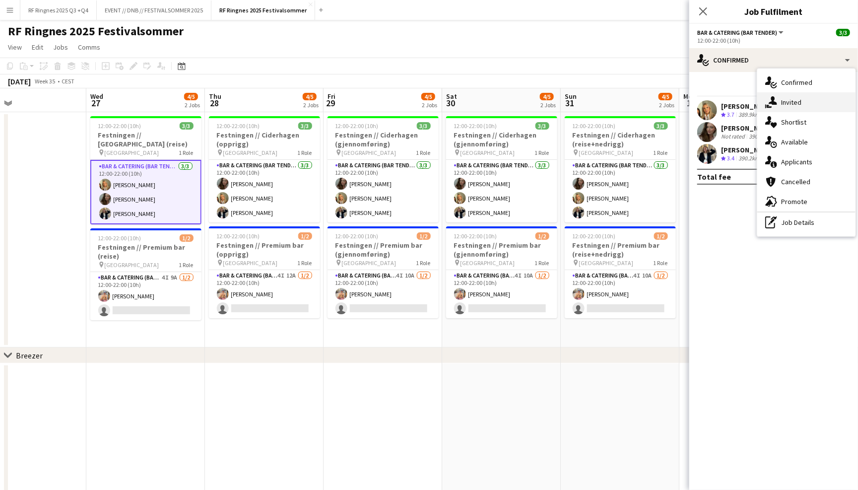
click at [806, 104] on div "single-neutral-actions-share-1 Invited" at bounding box center [806, 102] width 98 height 20
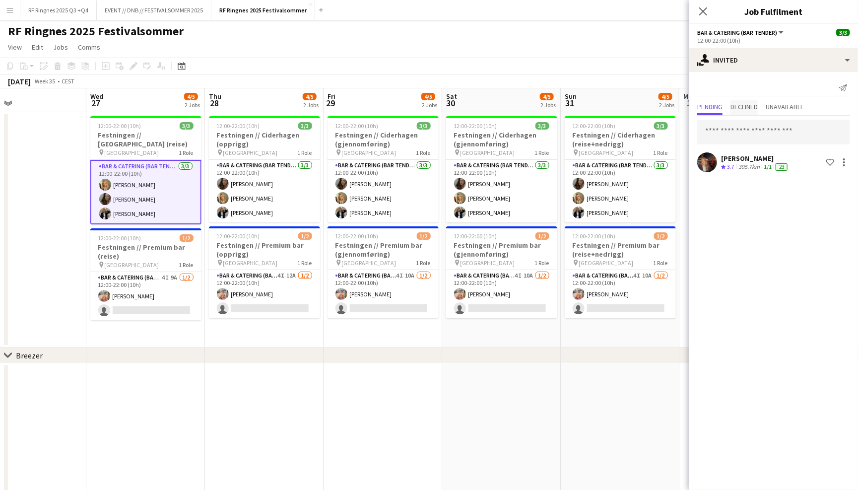
click at [744, 104] on span "Declined" at bounding box center [743, 106] width 27 height 7
click at [778, 106] on span "Unavailable" at bounding box center [784, 106] width 38 height 7
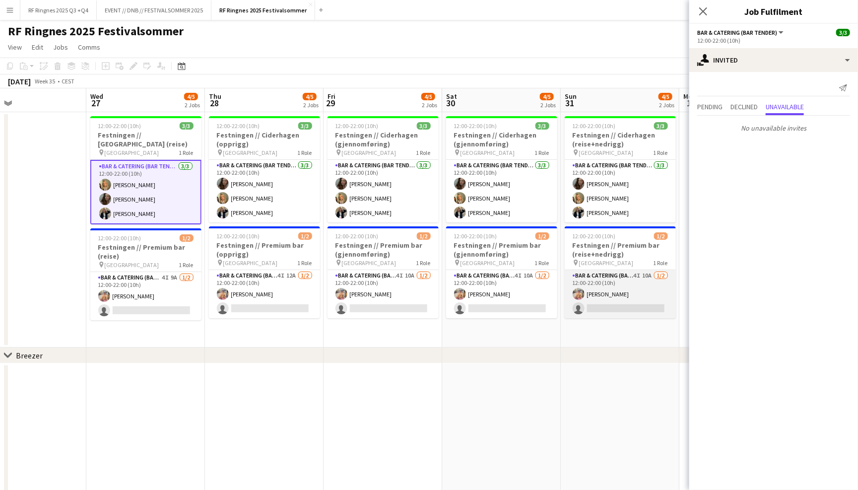
click at [614, 277] on app-card-role "Bar & Catering (Bar Tender) 4I 10A 1/2 12:00-22:00 (10h) Filip Øverli single-ne…" at bounding box center [619, 294] width 111 height 48
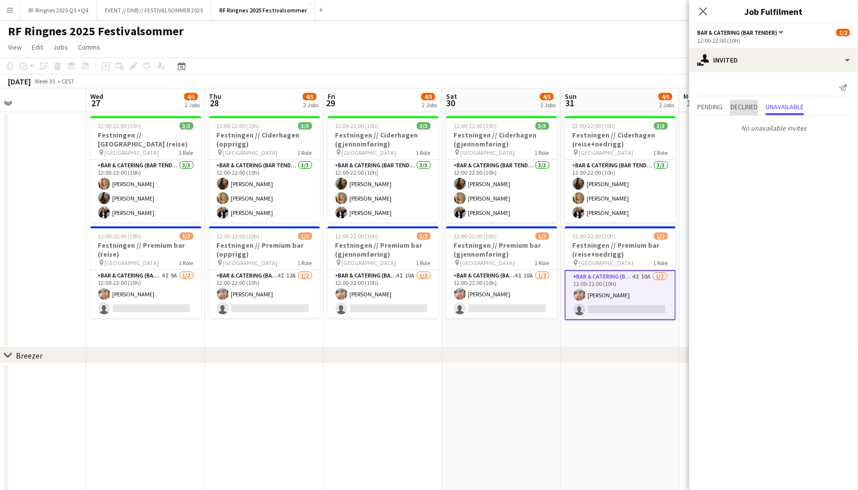
click at [746, 110] on span "Declined" at bounding box center [743, 107] width 27 height 15
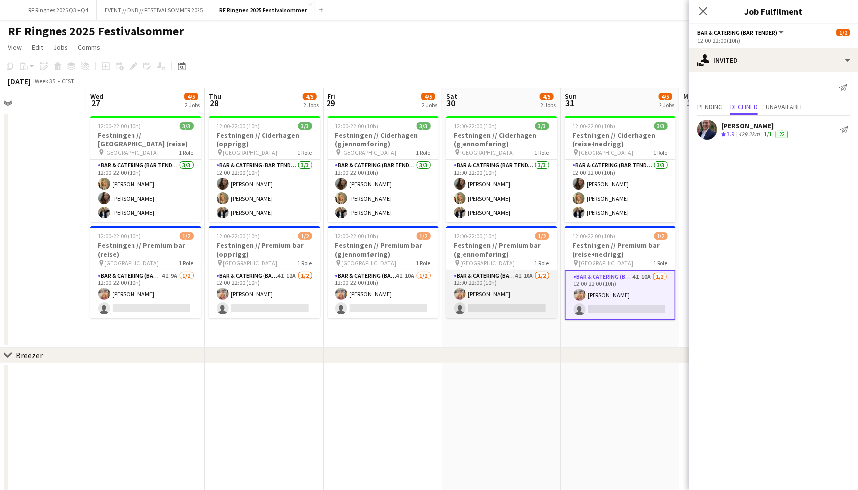
click at [507, 284] on app-card-role "Bar & Catering (Bar Tender) 4I 10A 1/2 12:00-22:00 (10h) Filip Øverli single-ne…" at bounding box center [501, 294] width 111 height 48
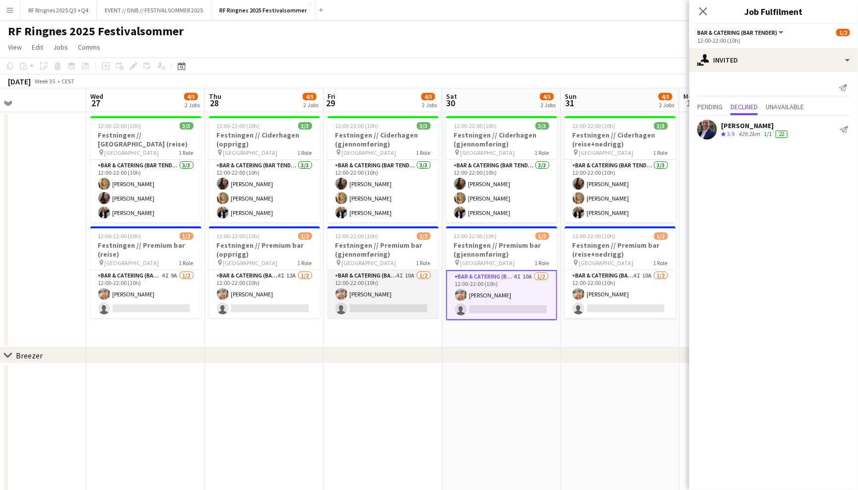
click at [365, 286] on app-card-role "Bar & Catering (Bar Tender) 4I 10A 1/2 12:00-22:00 (10h) Filip Øverli single-ne…" at bounding box center [382, 294] width 111 height 48
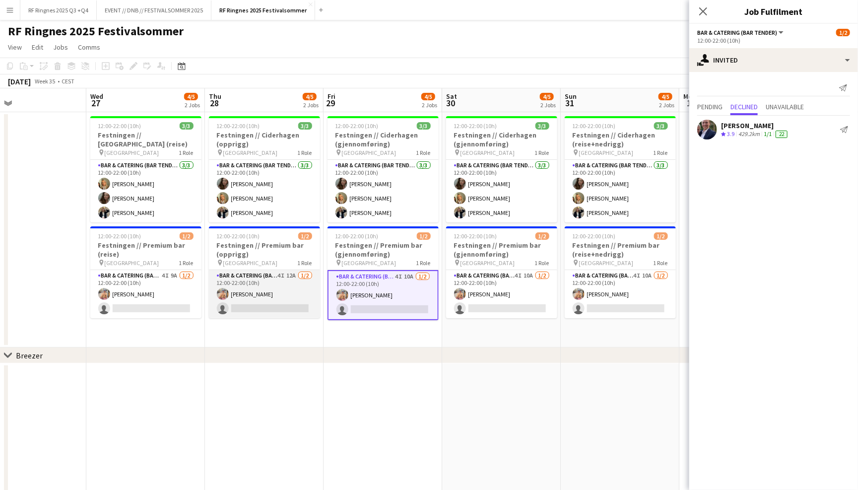
click at [256, 290] on app-card-role "Bar & Catering (Bar Tender) 4I 12A 1/2 12:00-22:00 (10h) Filip Øverli single-ne…" at bounding box center [264, 294] width 111 height 48
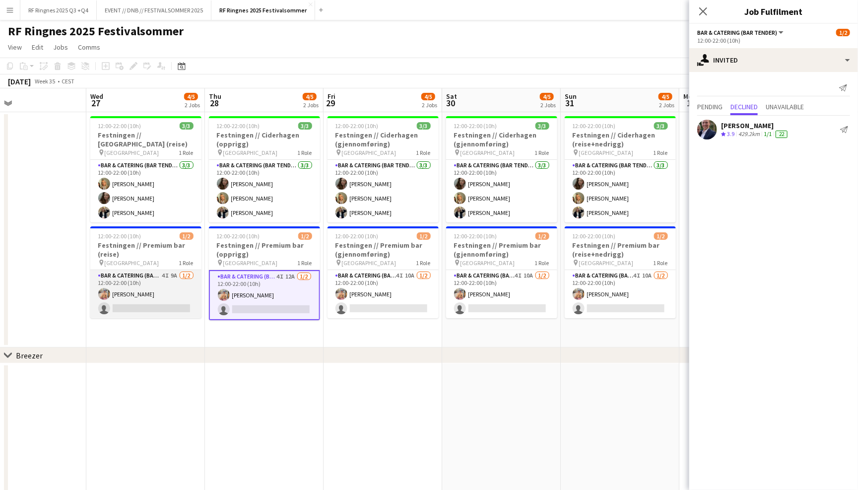
click at [164, 285] on app-card-role "Bar & Catering (Bar Tender) 4I 9A 1/2 12:00-22:00 (10h) Filip Øverli single-neu…" at bounding box center [145, 294] width 111 height 48
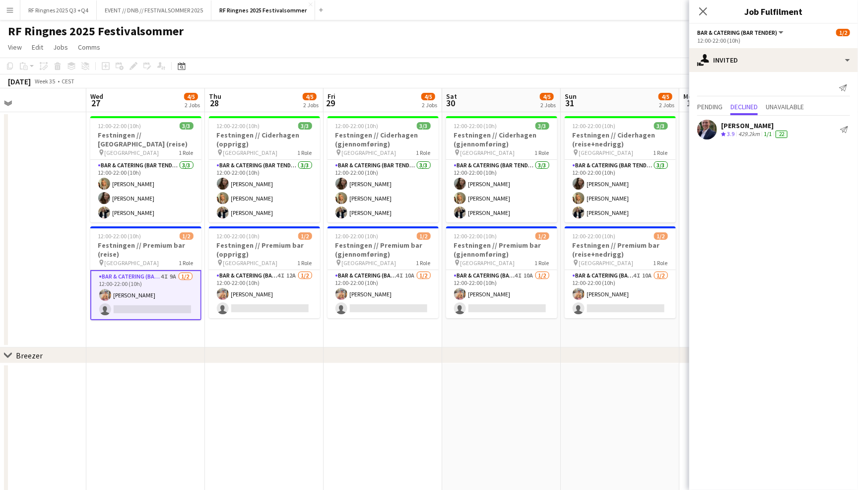
click at [282, 52] on app-page-menu "View Day view expanded Day view collapsed Month view Date picker Jump to today …" at bounding box center [429, 48] width 858 height 19
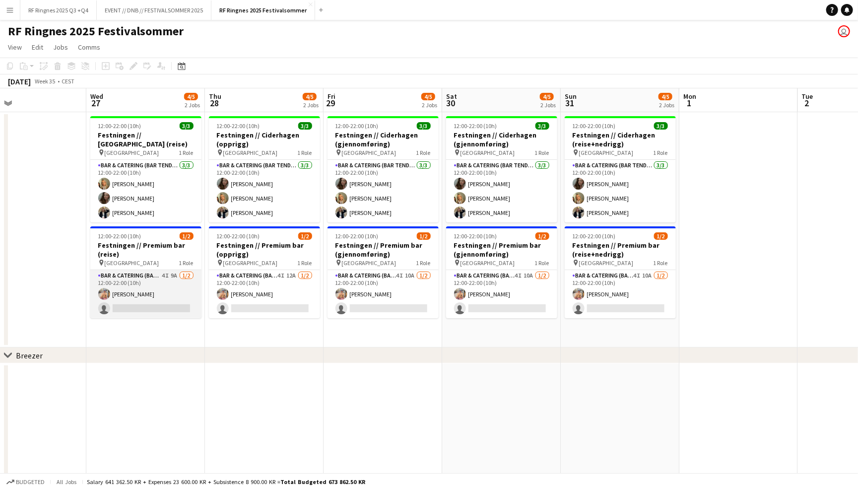
click at [146, 287] on app-card-role "Bar & Catering (Bar Tender) 4I 9A 1/2 12:00-22:00 (10h) Filip Øverli single-neu…" at bounding box center [145, 294] width 111 height 48
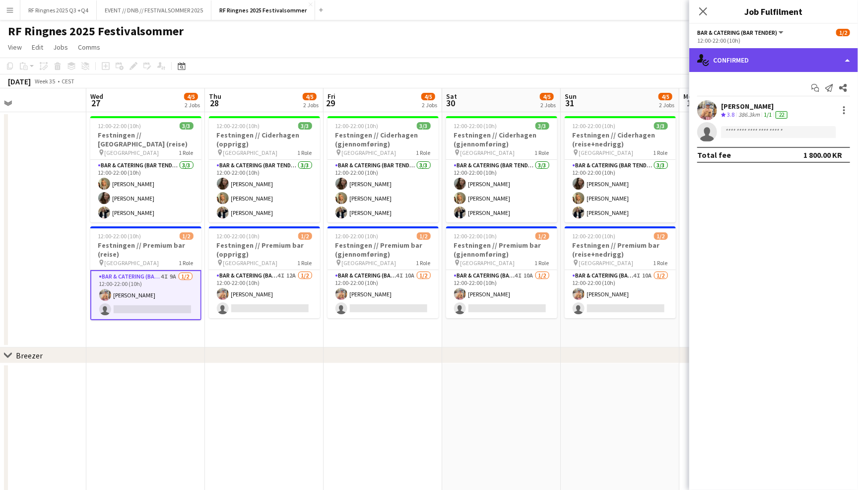
click at [772, 65] on div "single-neutral-actions-check-2 Confirmed" at bounding box center [773, 60] width 169 height 24
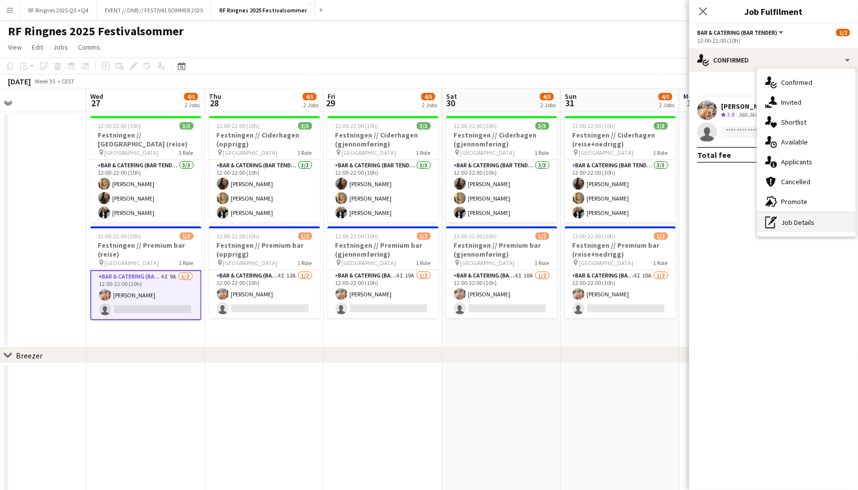
click at [790, 224] on div "pen-write Job Details" at bounding box center [806, 222] width 98 height 20
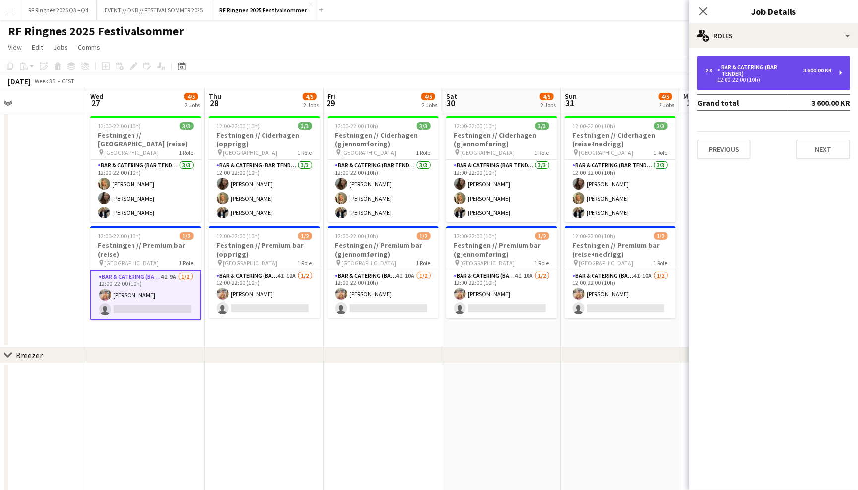
click at [811, 72] on div "3 600.00 KR" at bounding box center [817, 70] width 28 height 7
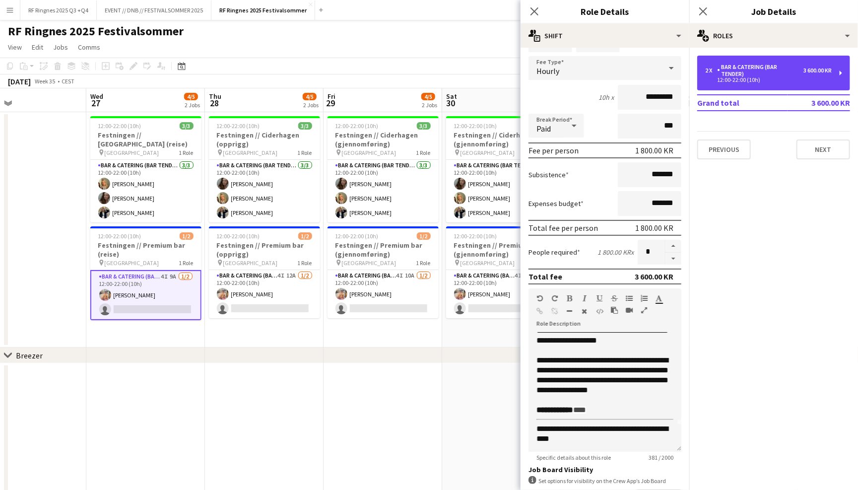
scroll to position [26, 0]
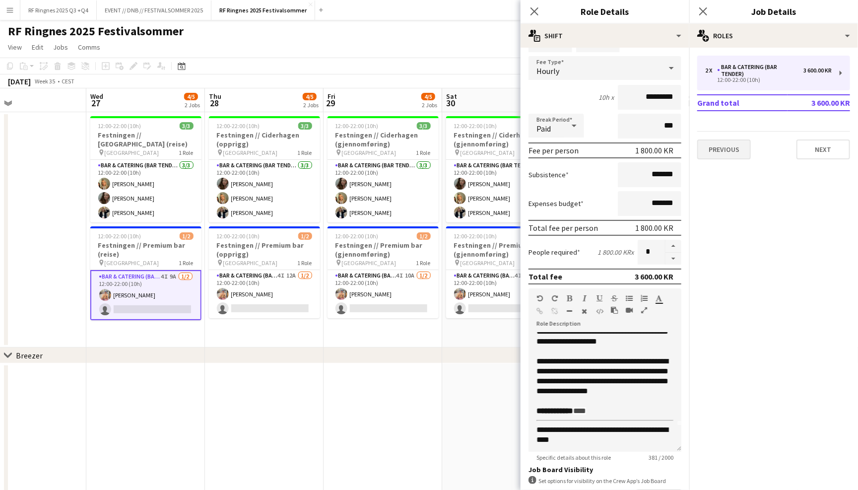
click at [716, 150] on button "Previous" at bounding box center [724, 149] width 54 height 20
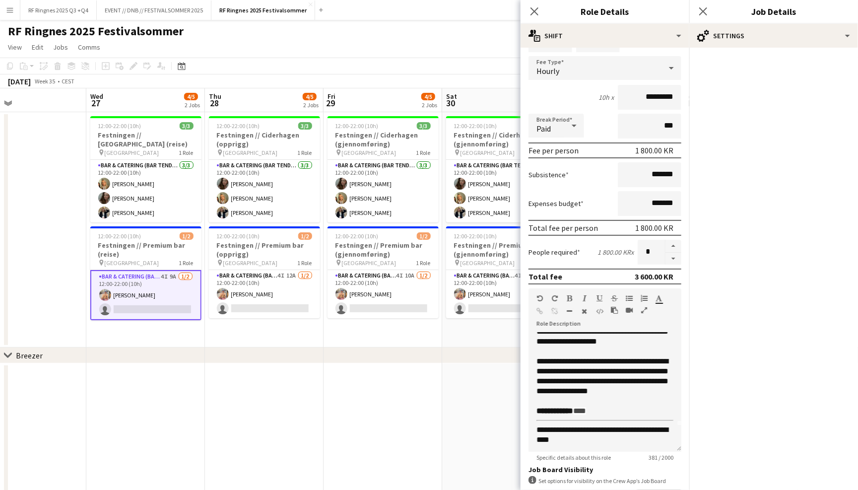
click at [538, 18] on div "Close pop-in" at bounding box center [534, 11] width 28 height 23
click at [536, 12] on icon "Close pop-in" at bounding box center [533, 10] width 9 height 9
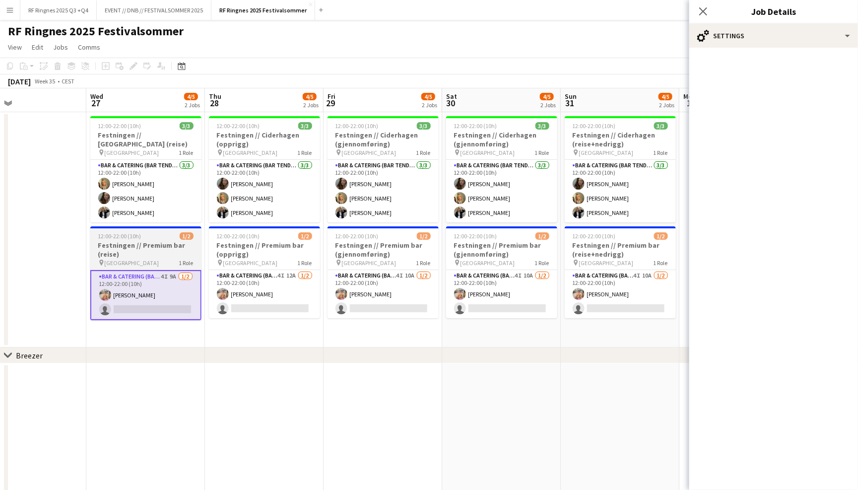
click at [153, 246] on h3 "Festningen // Premium bar (reise)" at bounding box center [145, 250] width 111 height 18
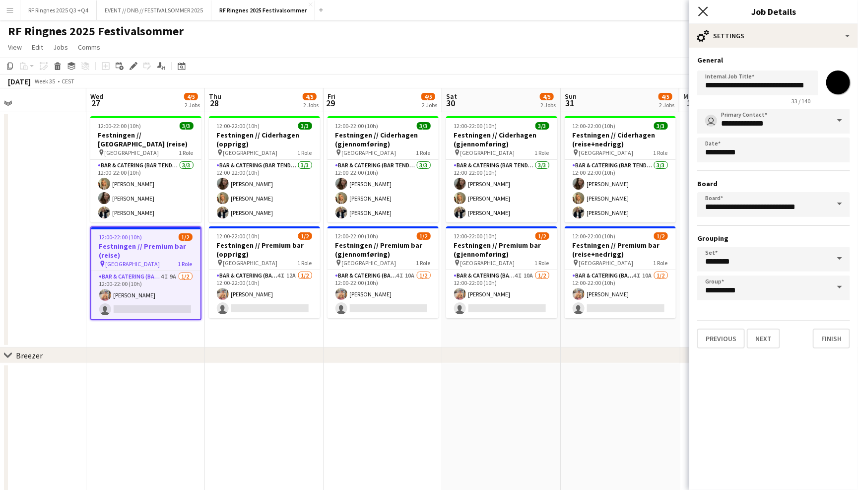
click at [705, 9] on icon "Close pop-in" at bounding box center [702, 10] width 9 height 9
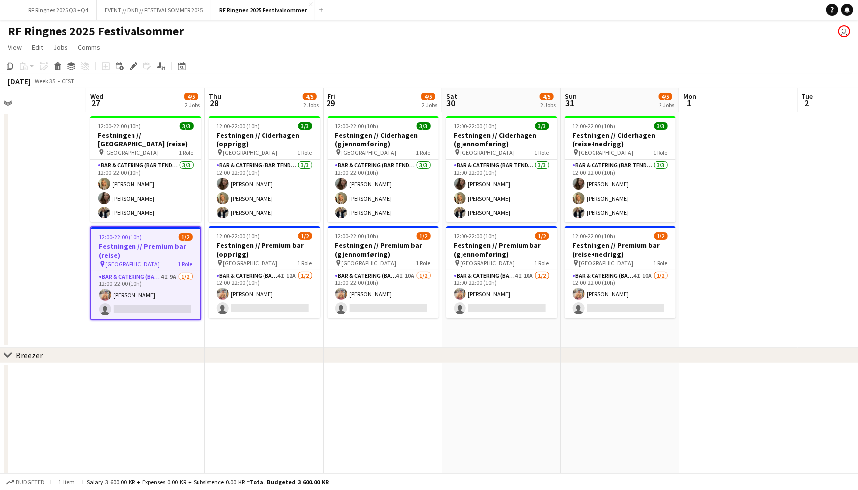
click at [701, 64] on app-toolbar "Copy Paste Paste Command V Paste with crew Command Shift V Paste linked Job Del…" at bounding box center [429, 66] width 858 height 17
